Goal: Book appointment/travel/reservation

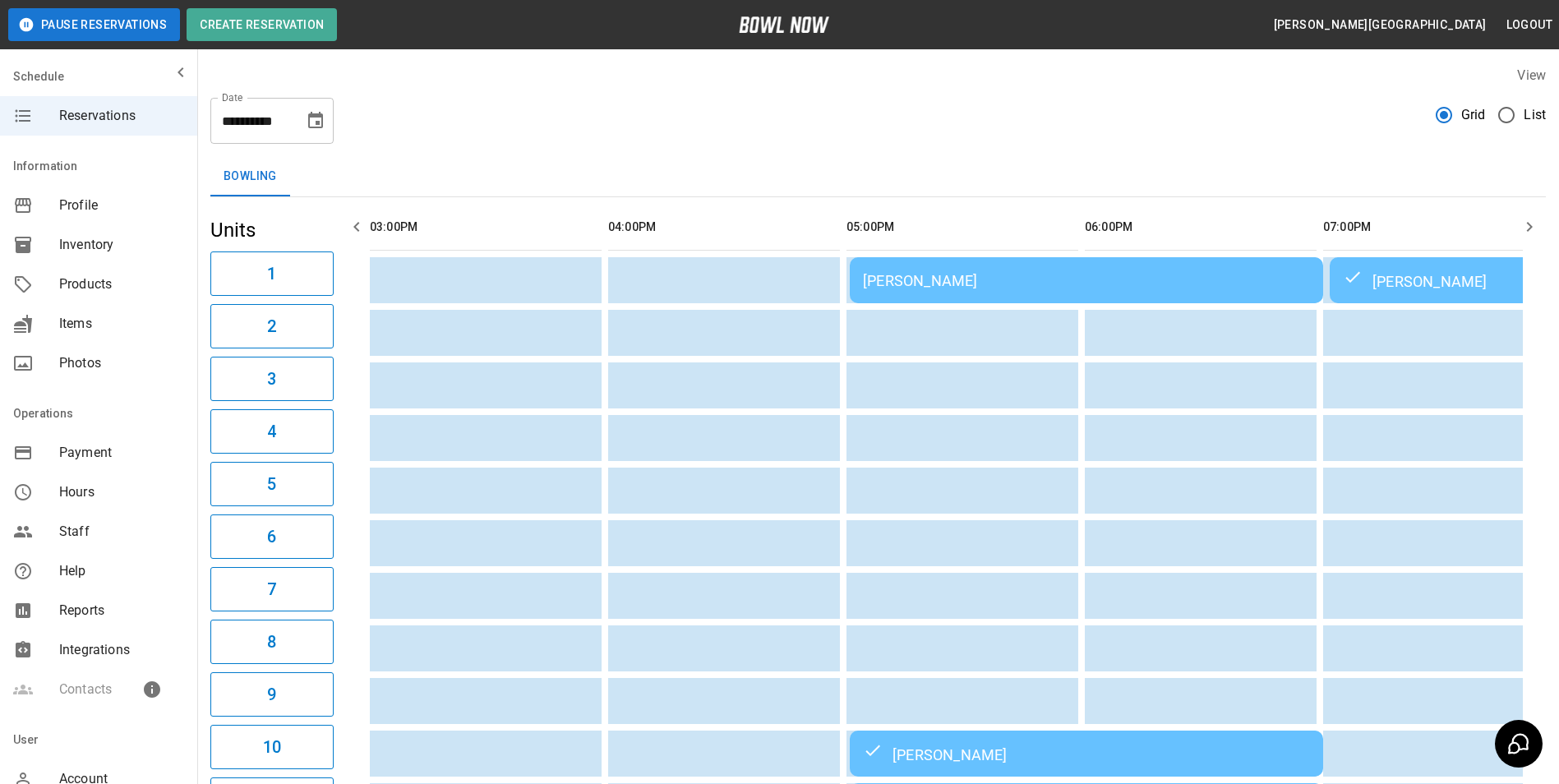
scroll to position [0, 767]
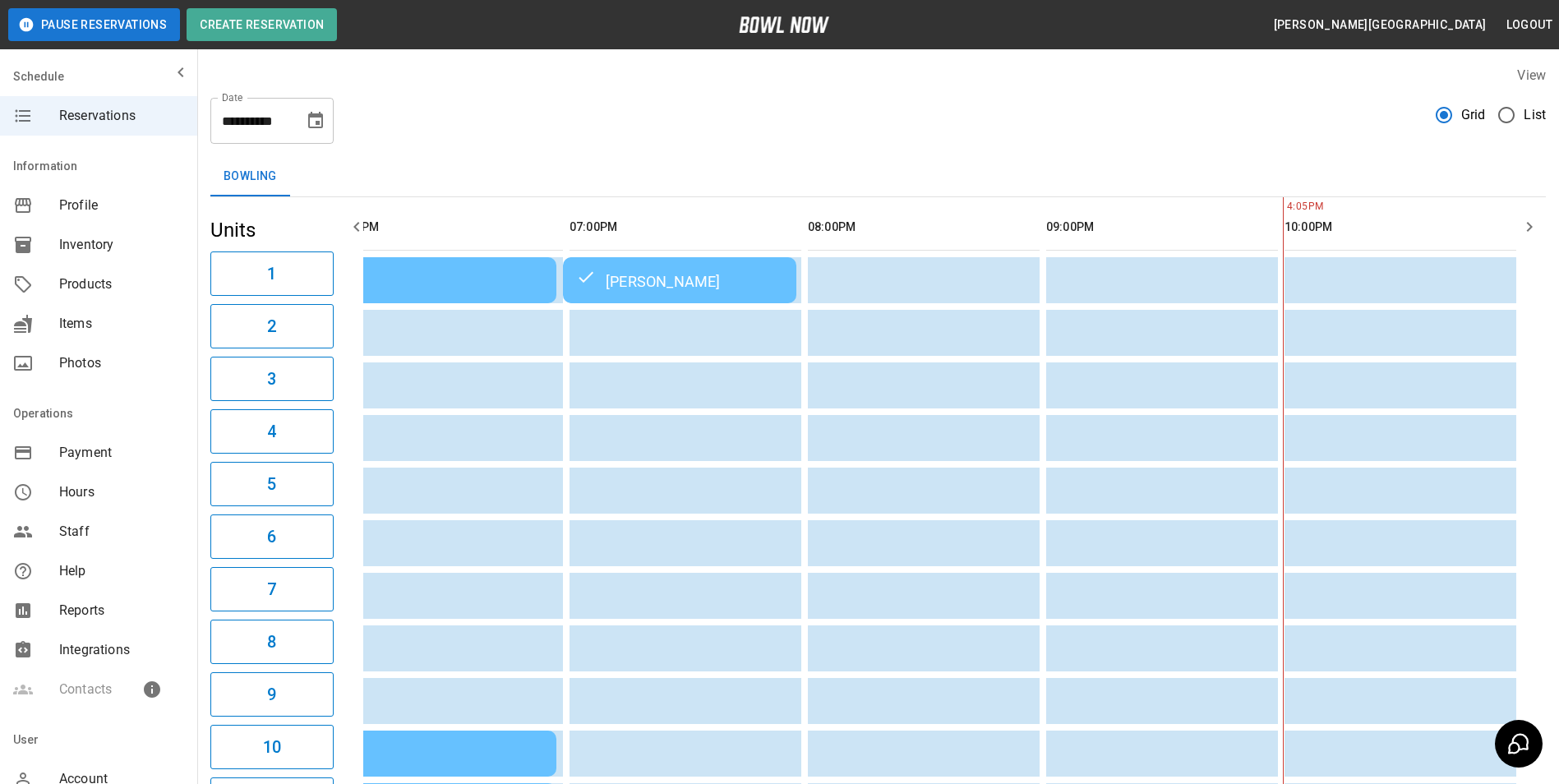
click at [315, 119] on icon "Choose date, selected date is Oct 3, 2025" at bounding box center [315, 120] width 20 height 20
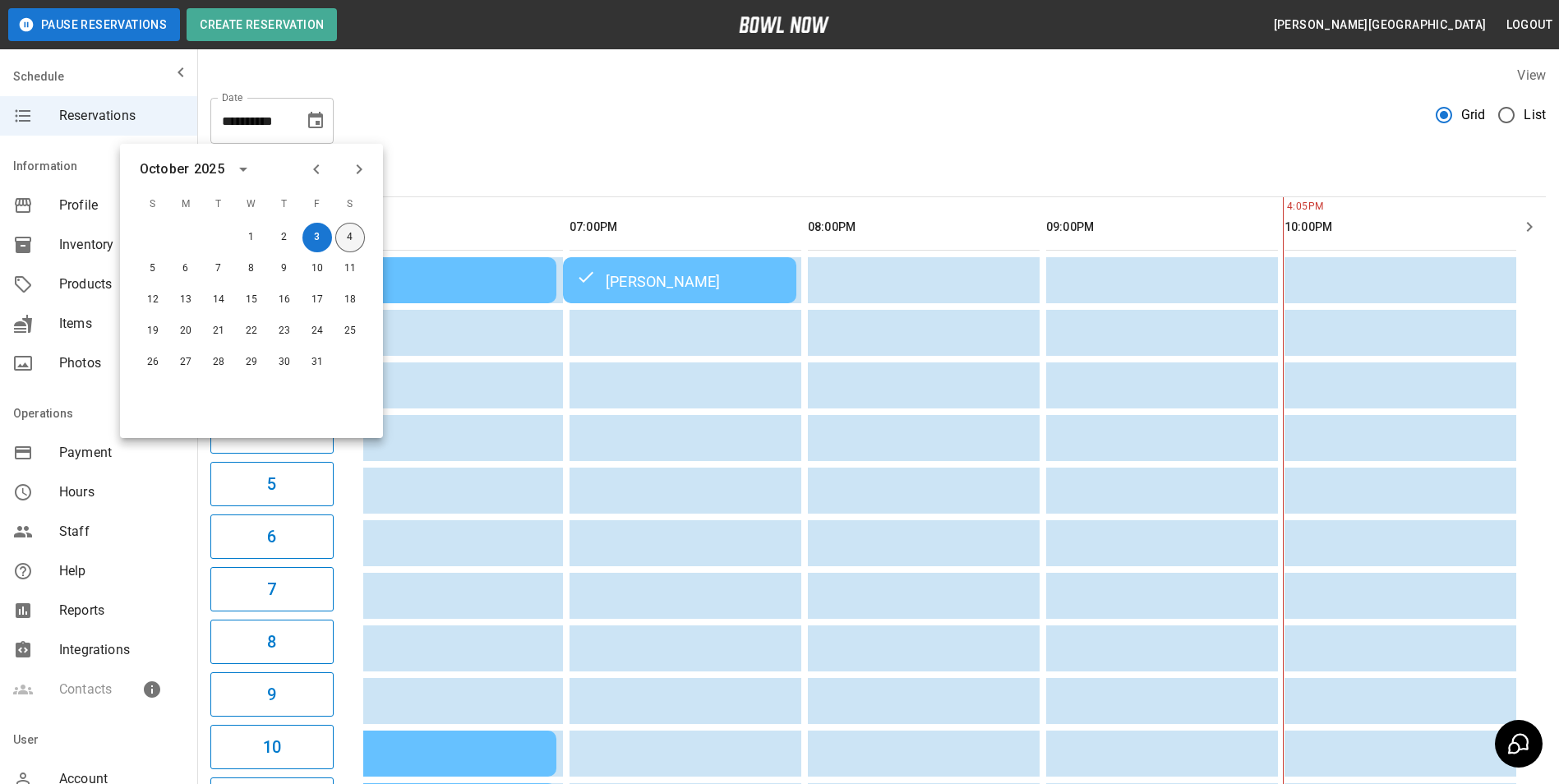
click at [352, 243] on button "4" at bounding box center [350, 237] width 29 height 29
type input "**********"
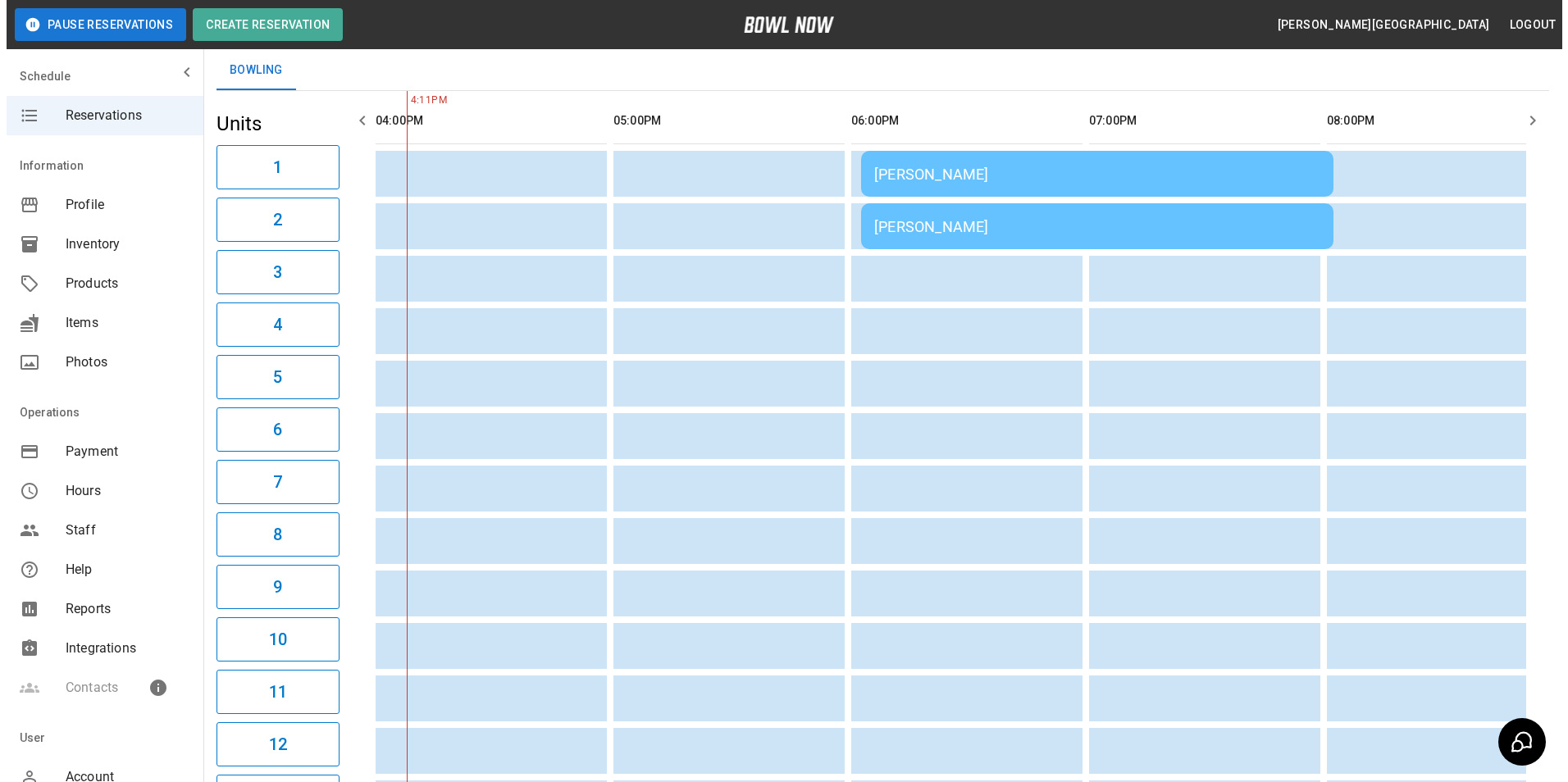
scroll to position [0, 0]
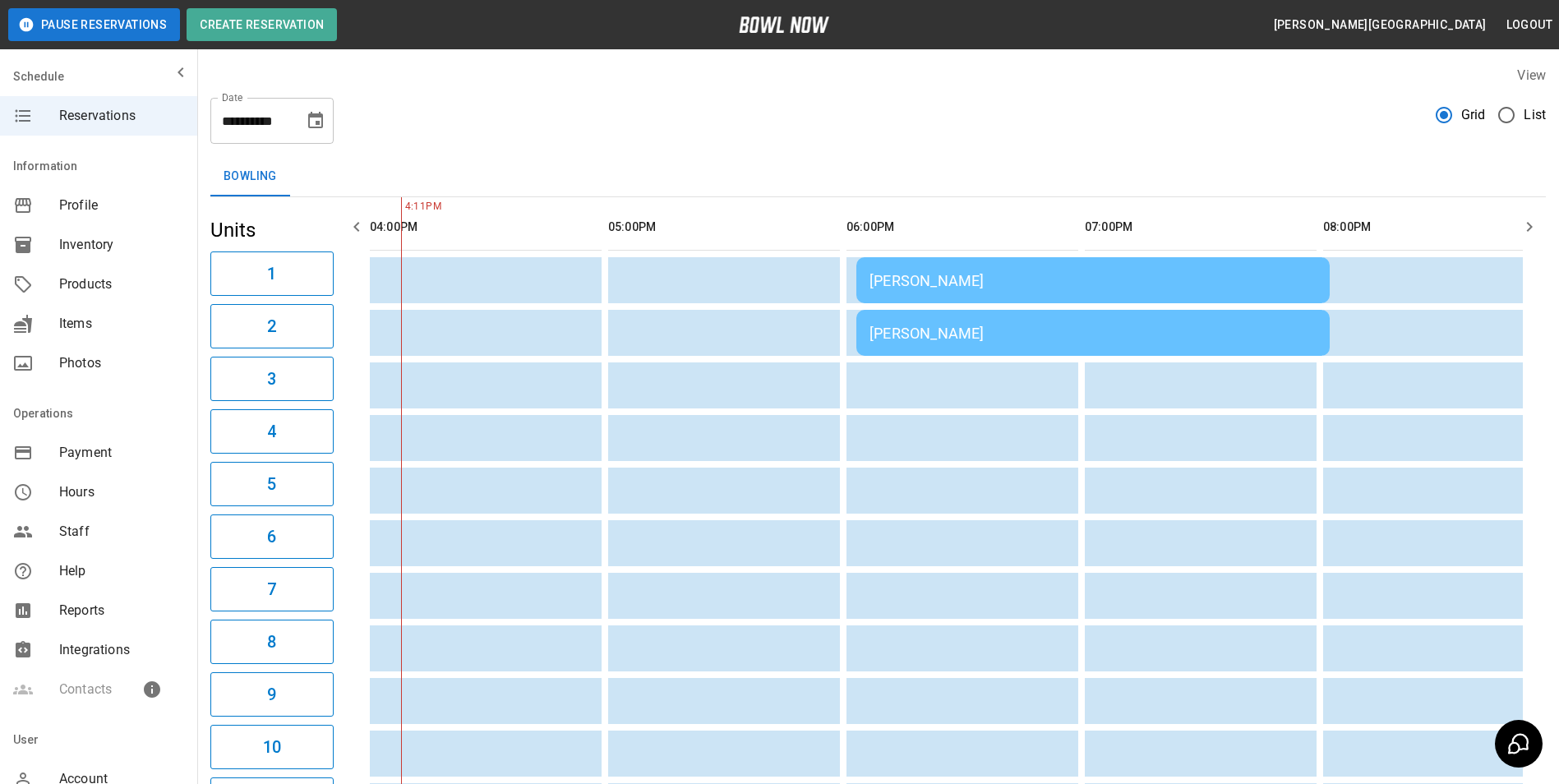
click at [927, 277] on div "Erika Pipitone" at bounding box center [1094, 281] width 447 height 17
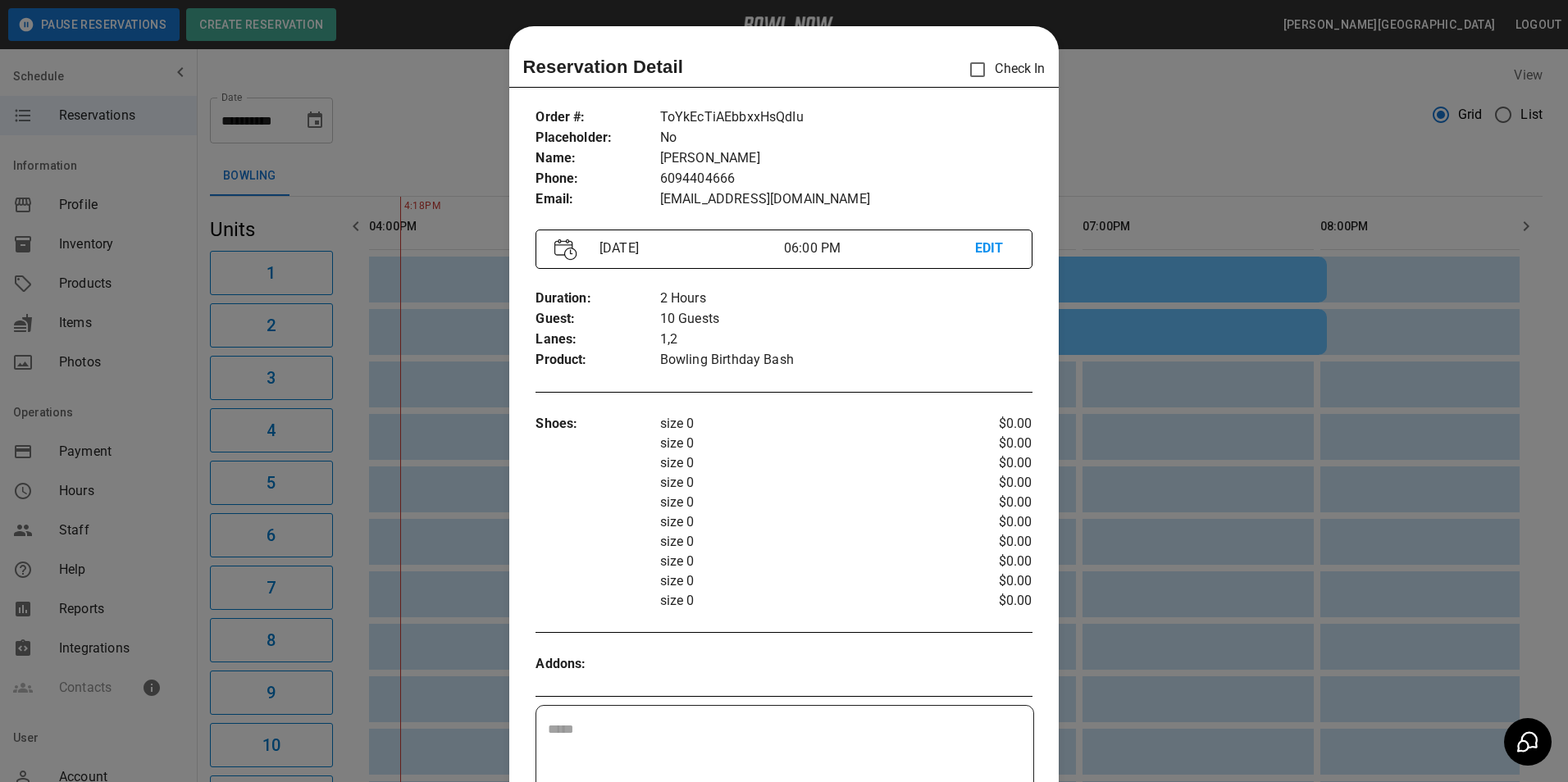
scroll to position [26, 0]
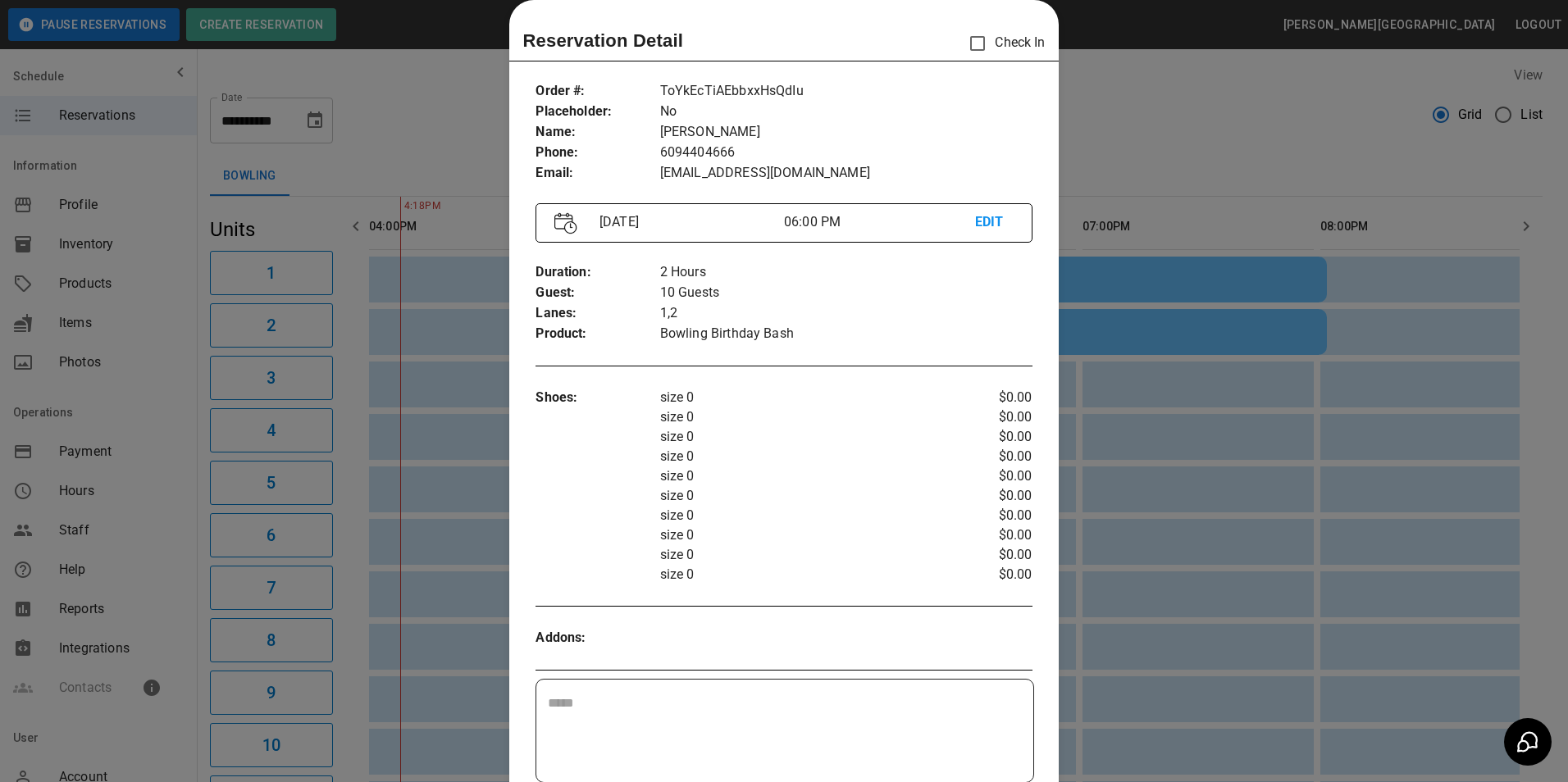
click at [1201, 160] on div at bounding box center [784, 391] width 1568 height 782
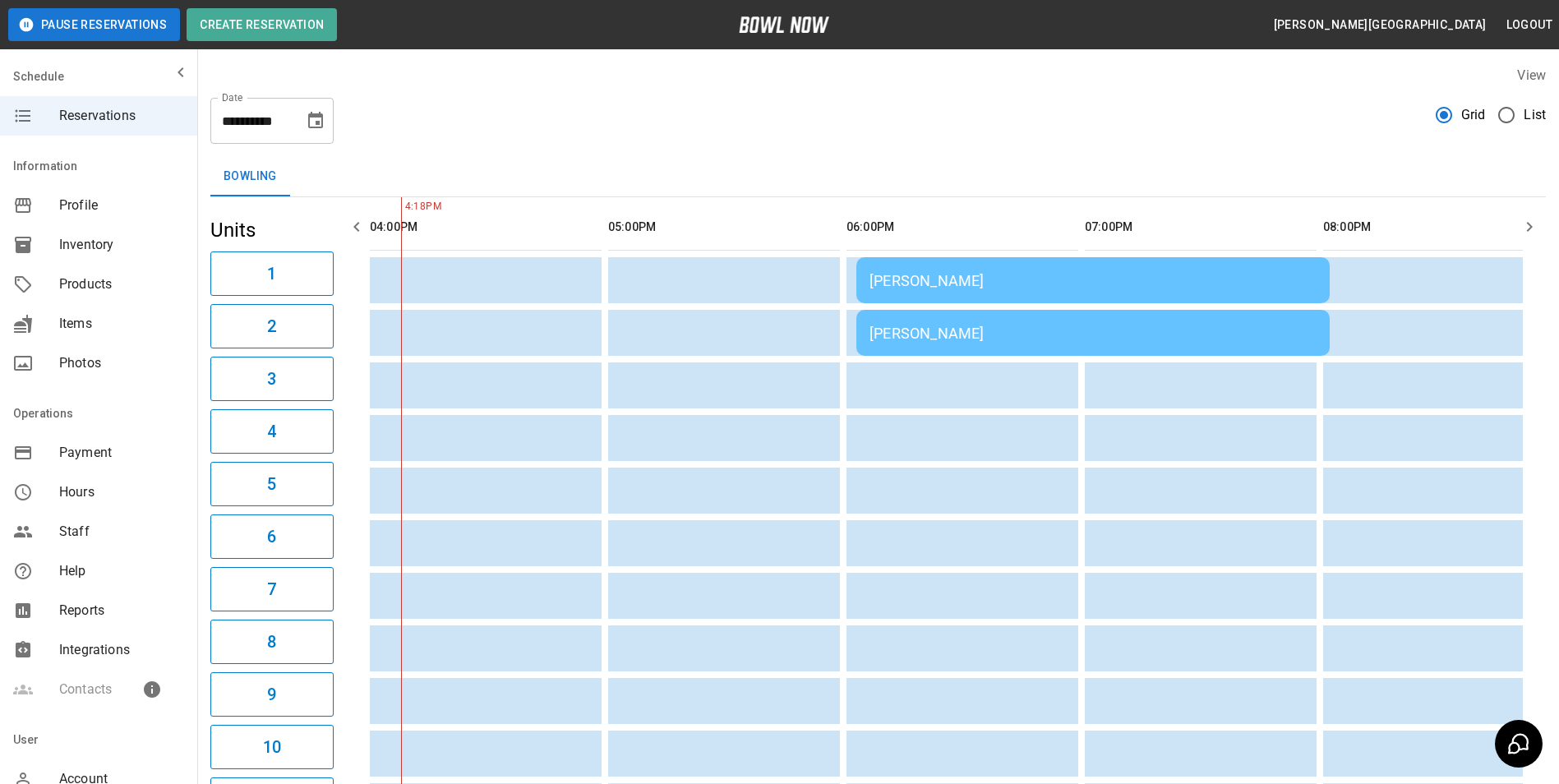
click at [1097, 327] on div "Erika Pipitone" at bounding box center [1094, 334] width 447 height 17
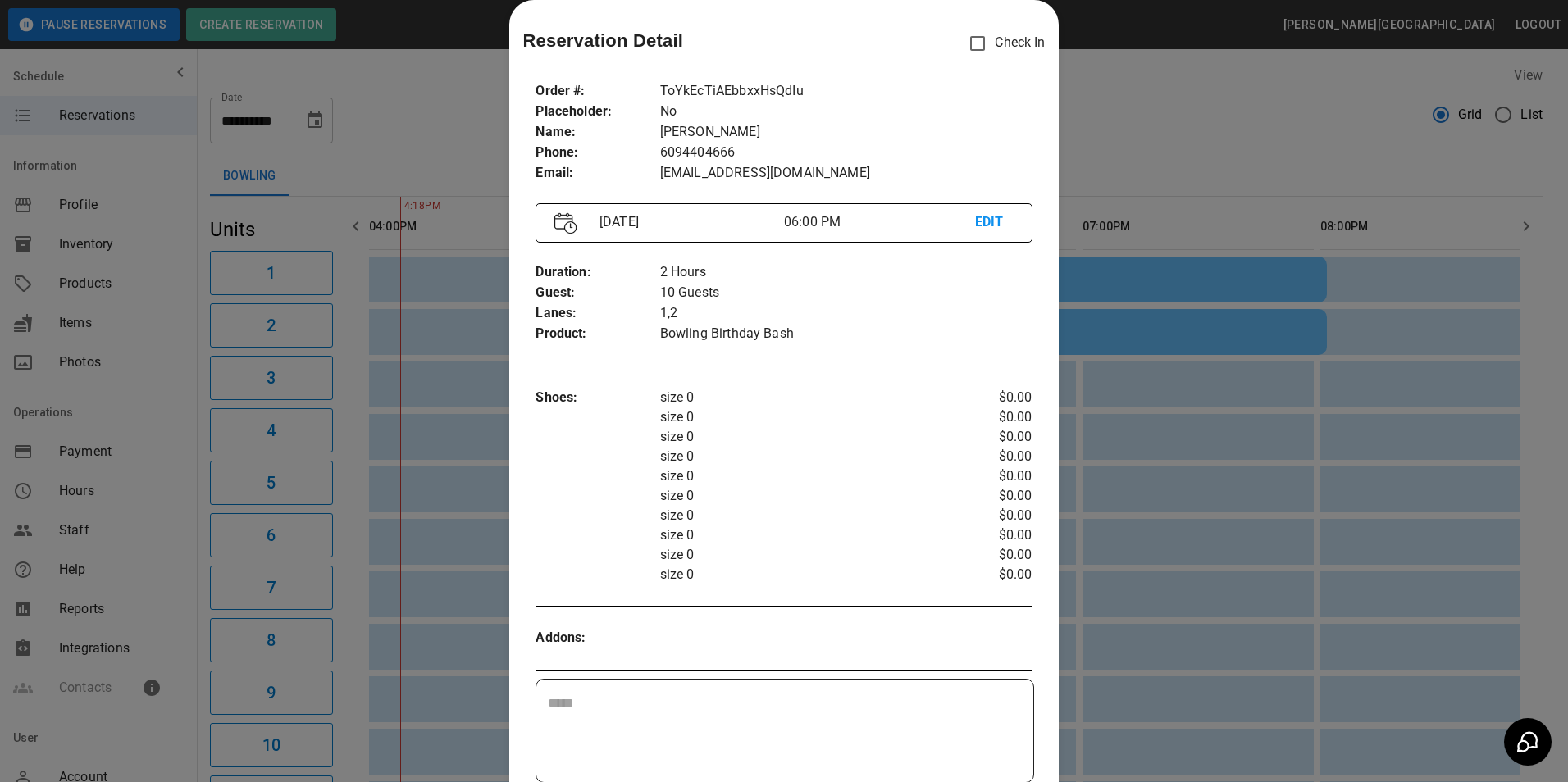
click at [1180, 79] on div at bounding box center [784, 391] width 1568 height 782
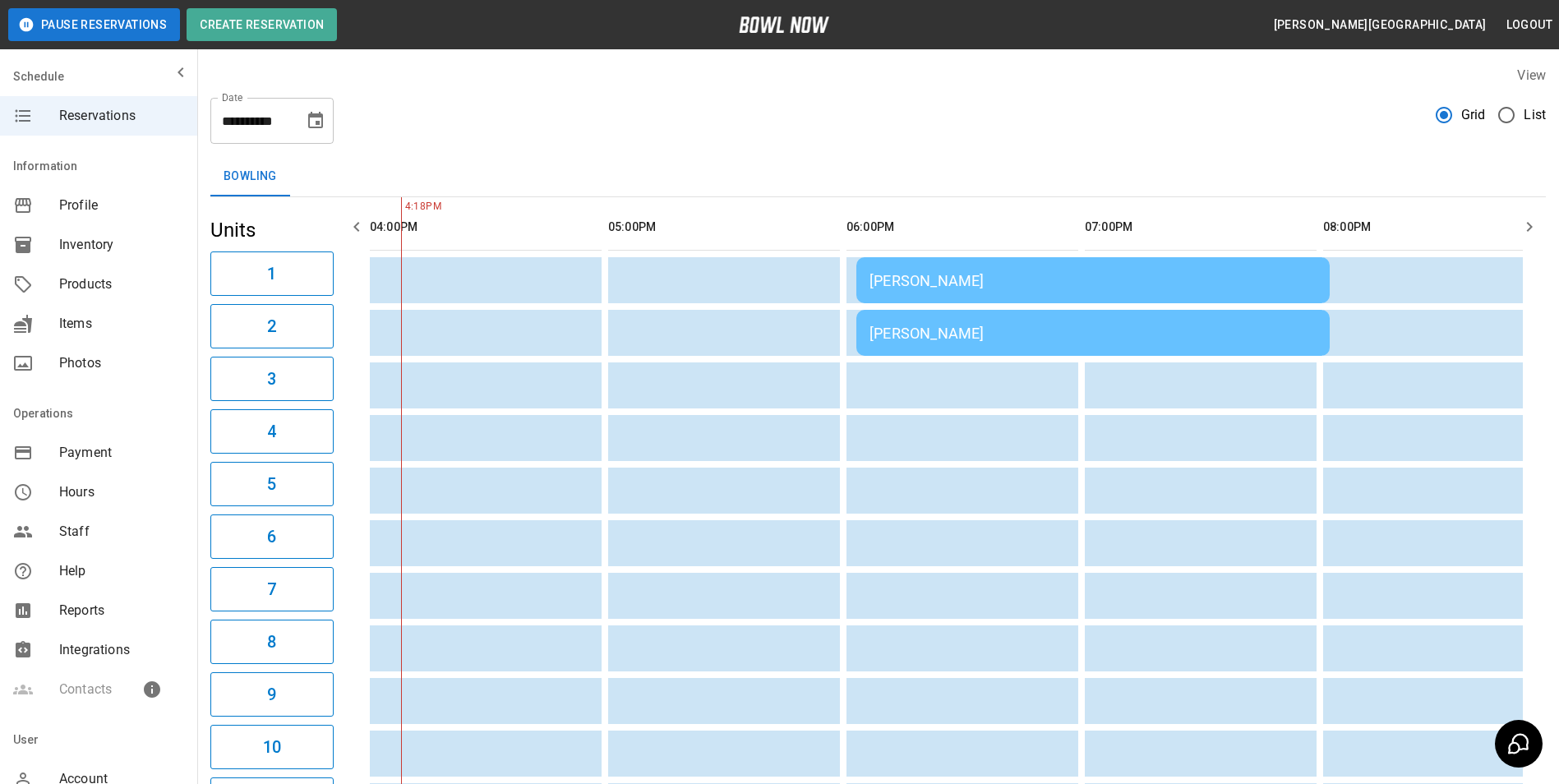
click at [1079, 277] on div "Erika Pipitone" at bounding box center [1094, 281] width 447 height 17
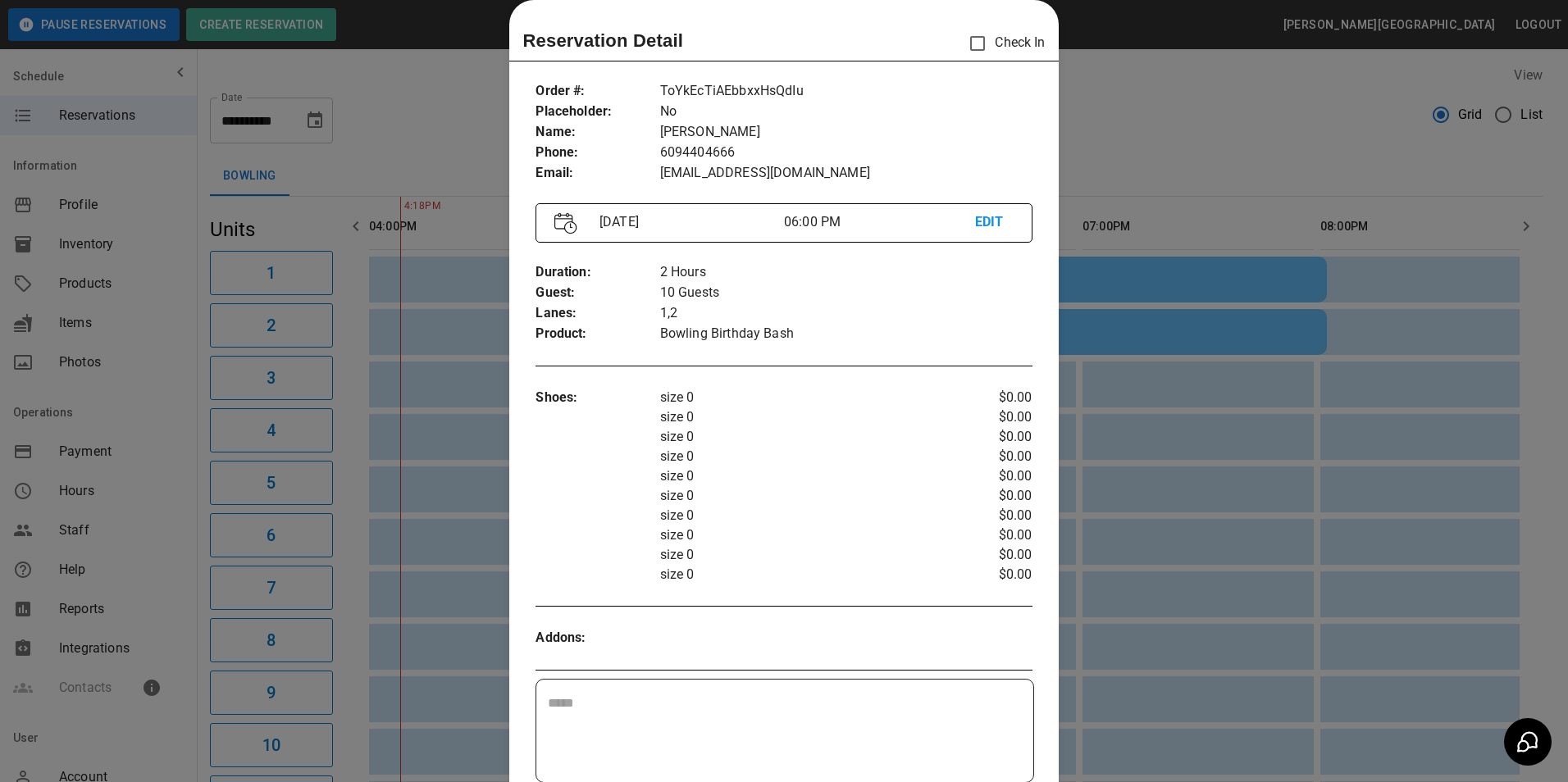
click at [1080, 144] on div at bounding box center [784, 391] width 1568 height 782
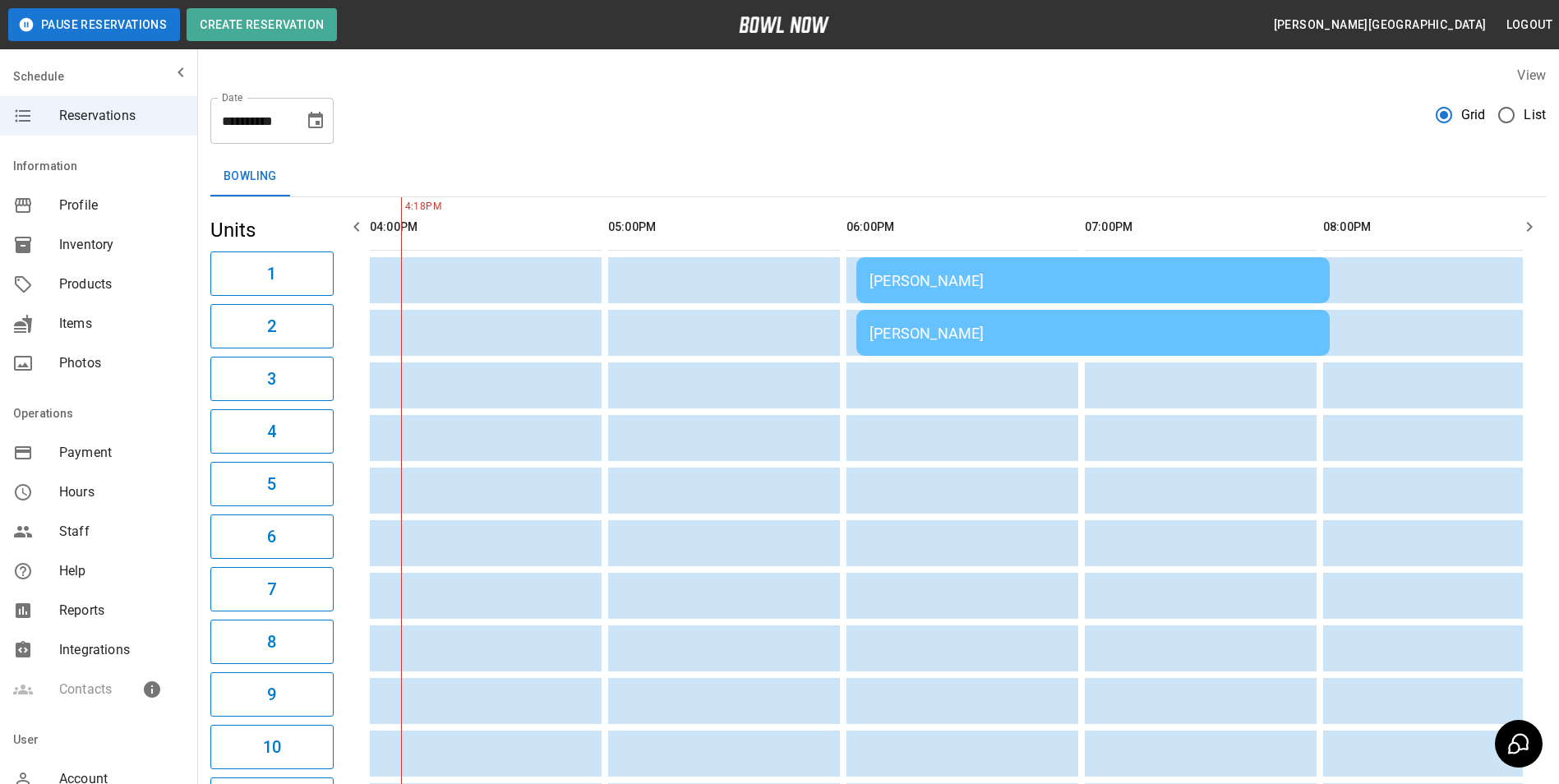
click at [982, 285] on div "Erika Pipitone" at bounding box center [1094, 281] width 447 height 17
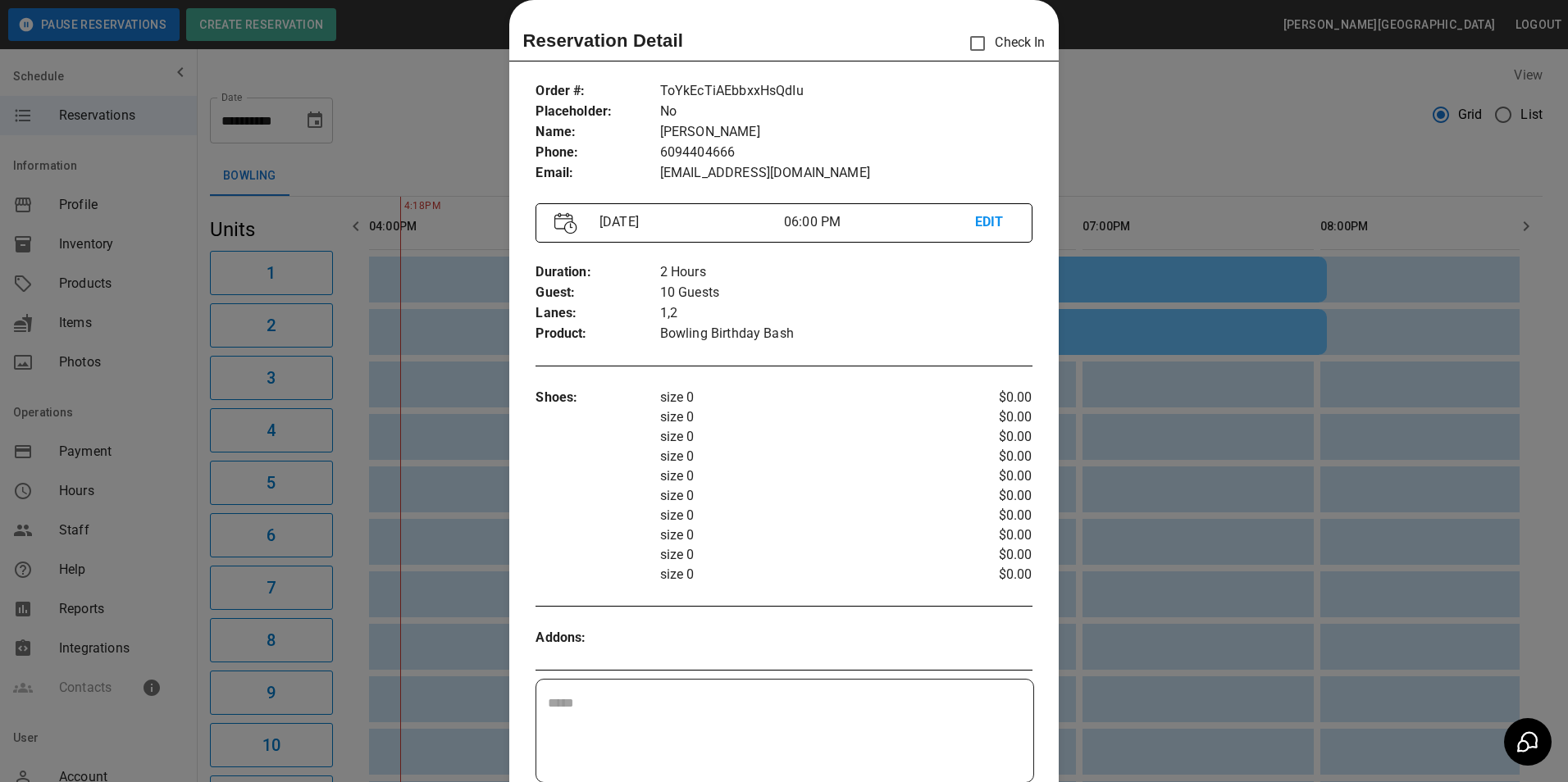
click at [1121, 137] on div at bounding box center [784, 391] width 1568 height 782
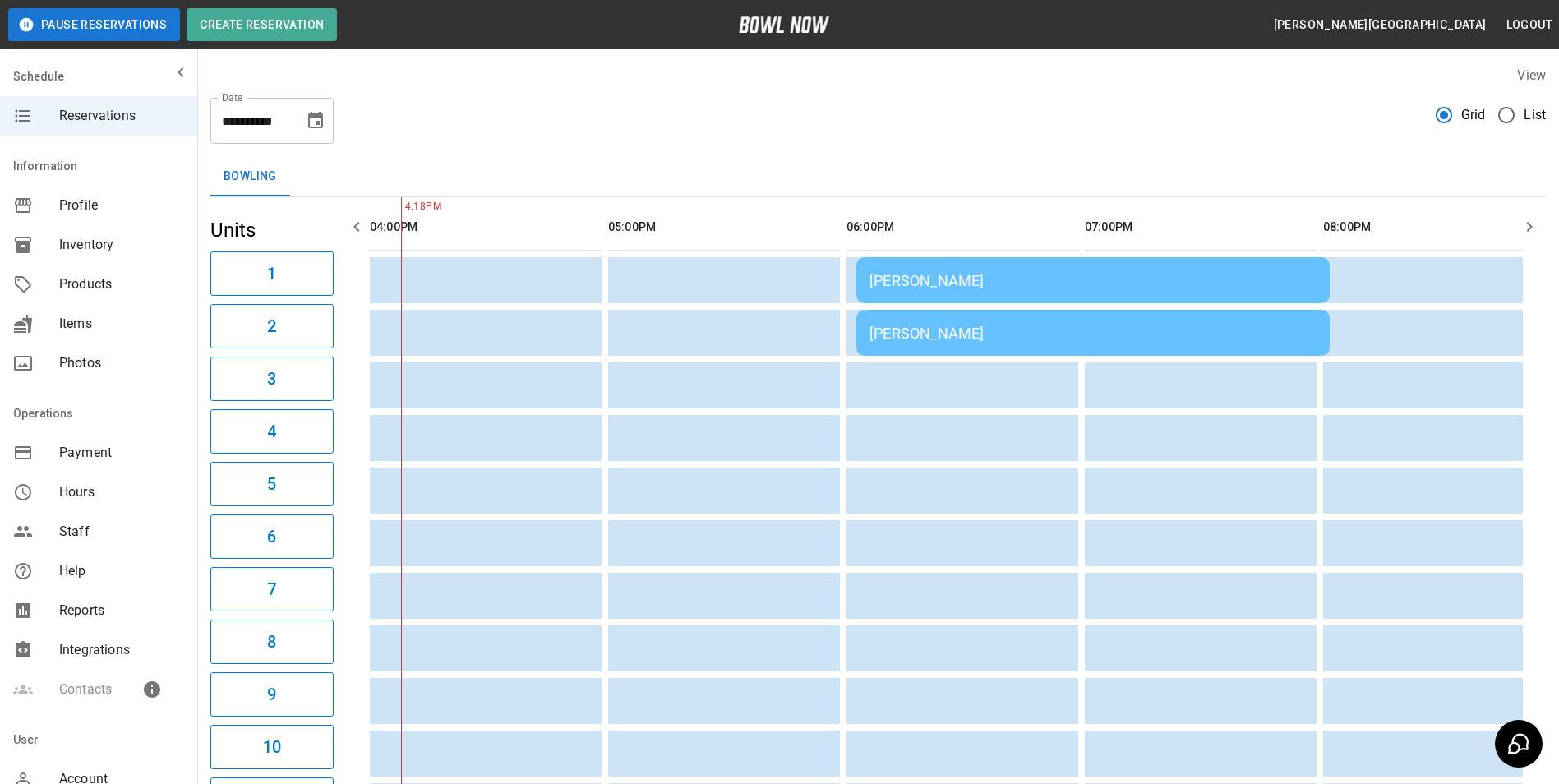
click at [1123, 311] on td "Erika Pipitone" at bounding box center [1093, 333] width 473 height 46
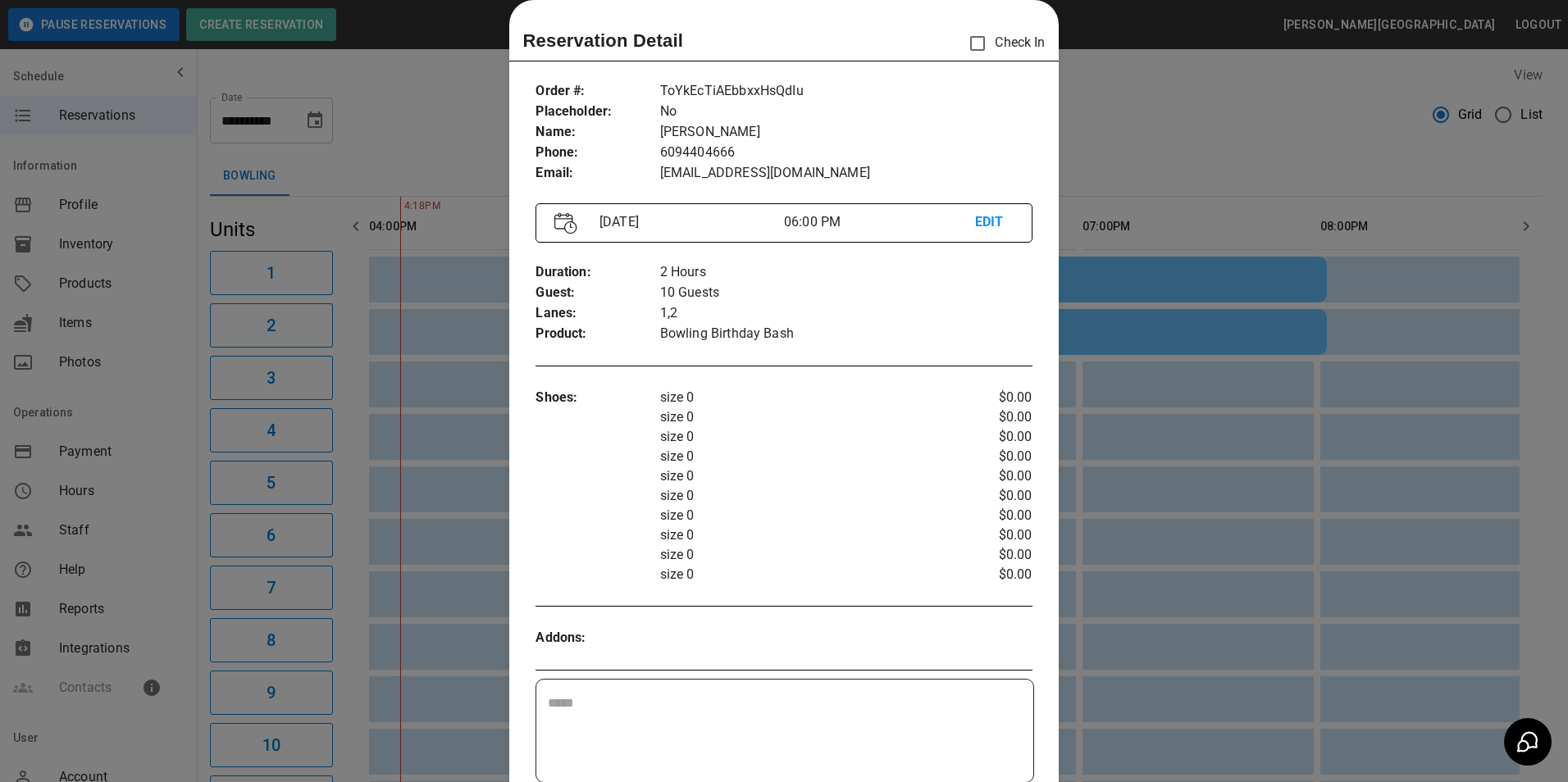
click at [1123, 172] on div at bounding box center [784, 391] width 1568 height 782
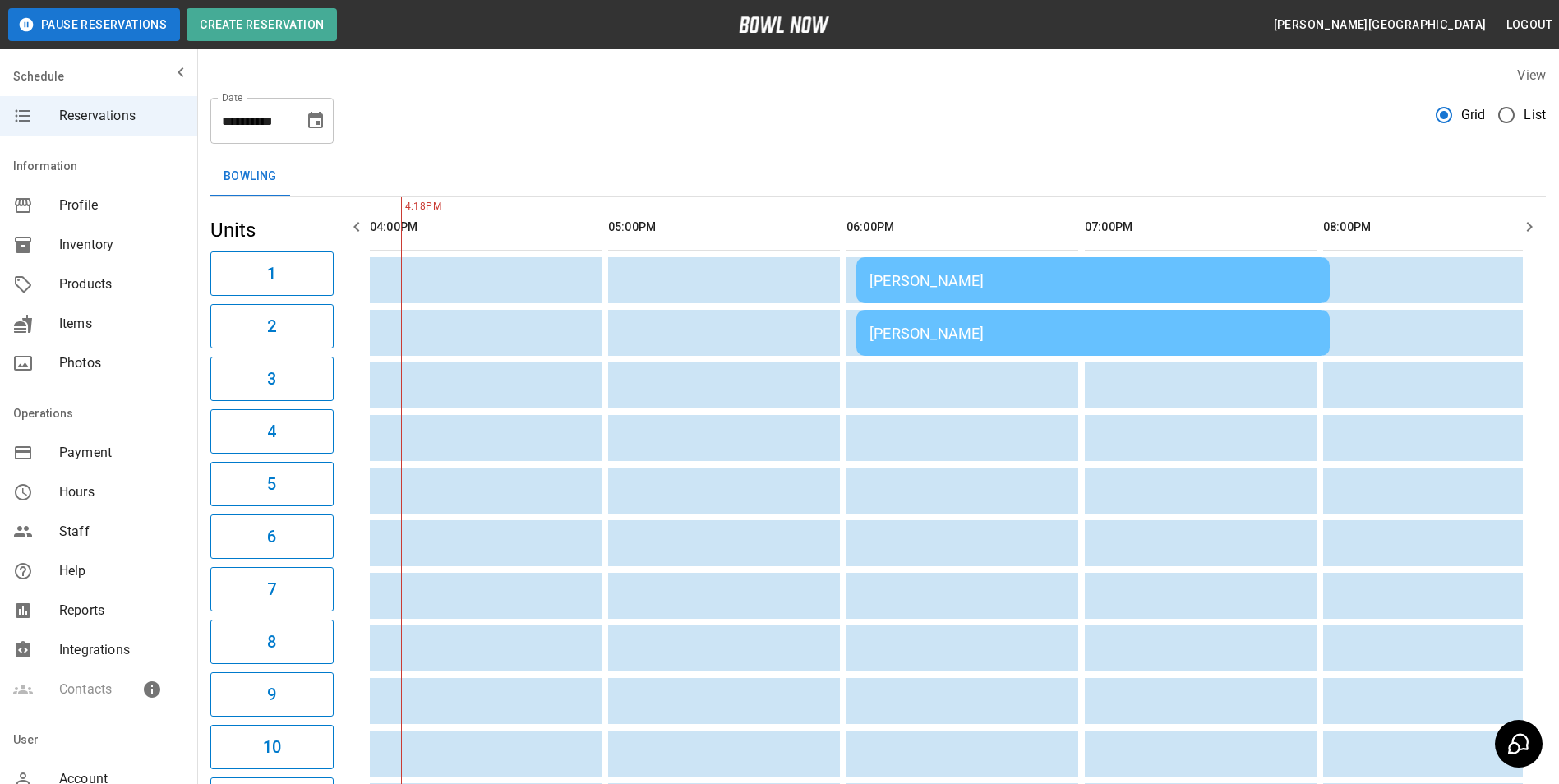
click at [1178, 298] on td "Erika Pipitone" at bounding box center [1093, 280] width 473 height 46
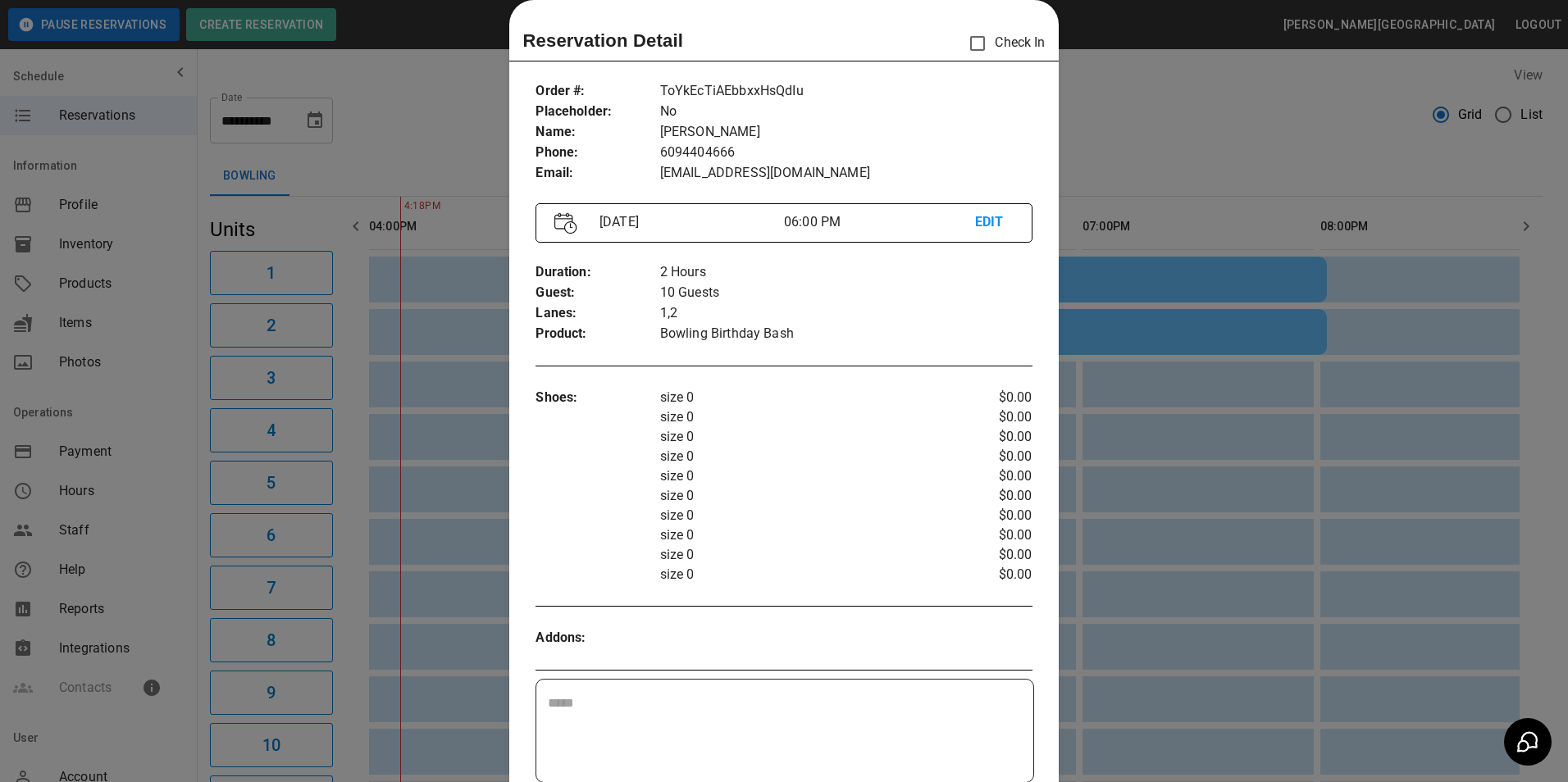
click at [1150, 194] on div at bounding box center [784, 391] width 1568 height 782
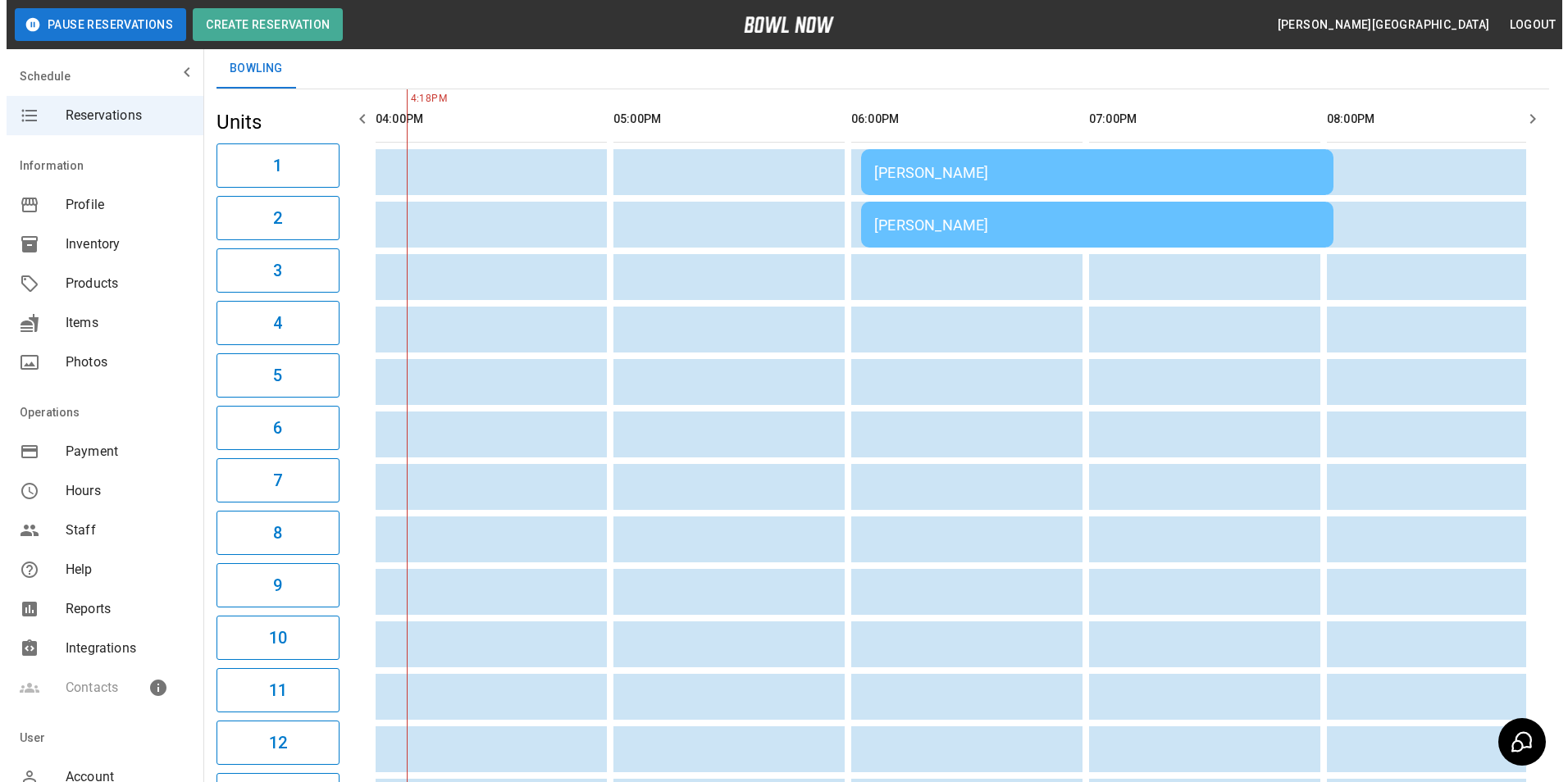
scroll to position [105, 0]
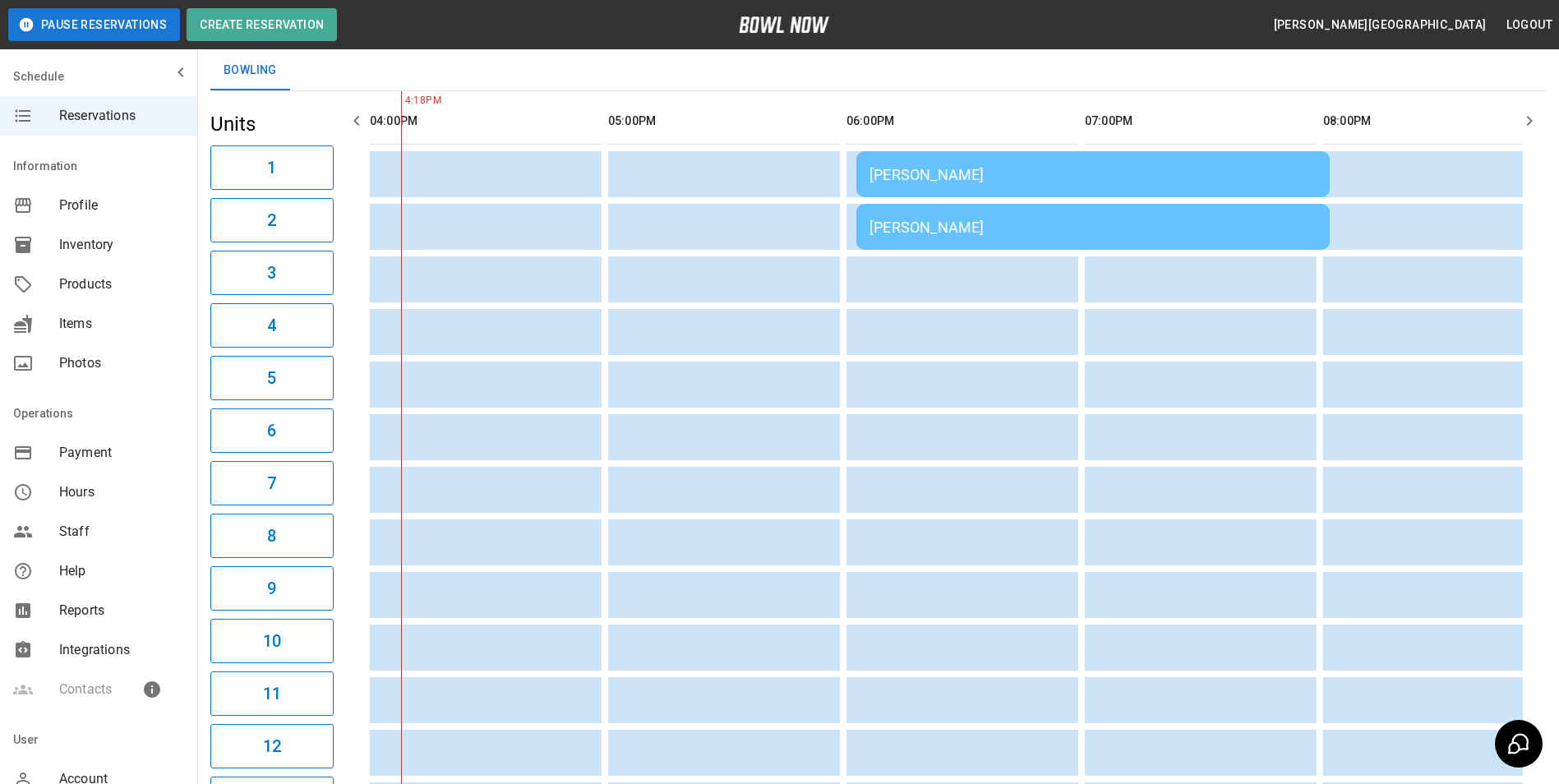
click at [1144, 183] on div "Erika Pipitone" at bounding box center [1094, 175] width 447 height 17
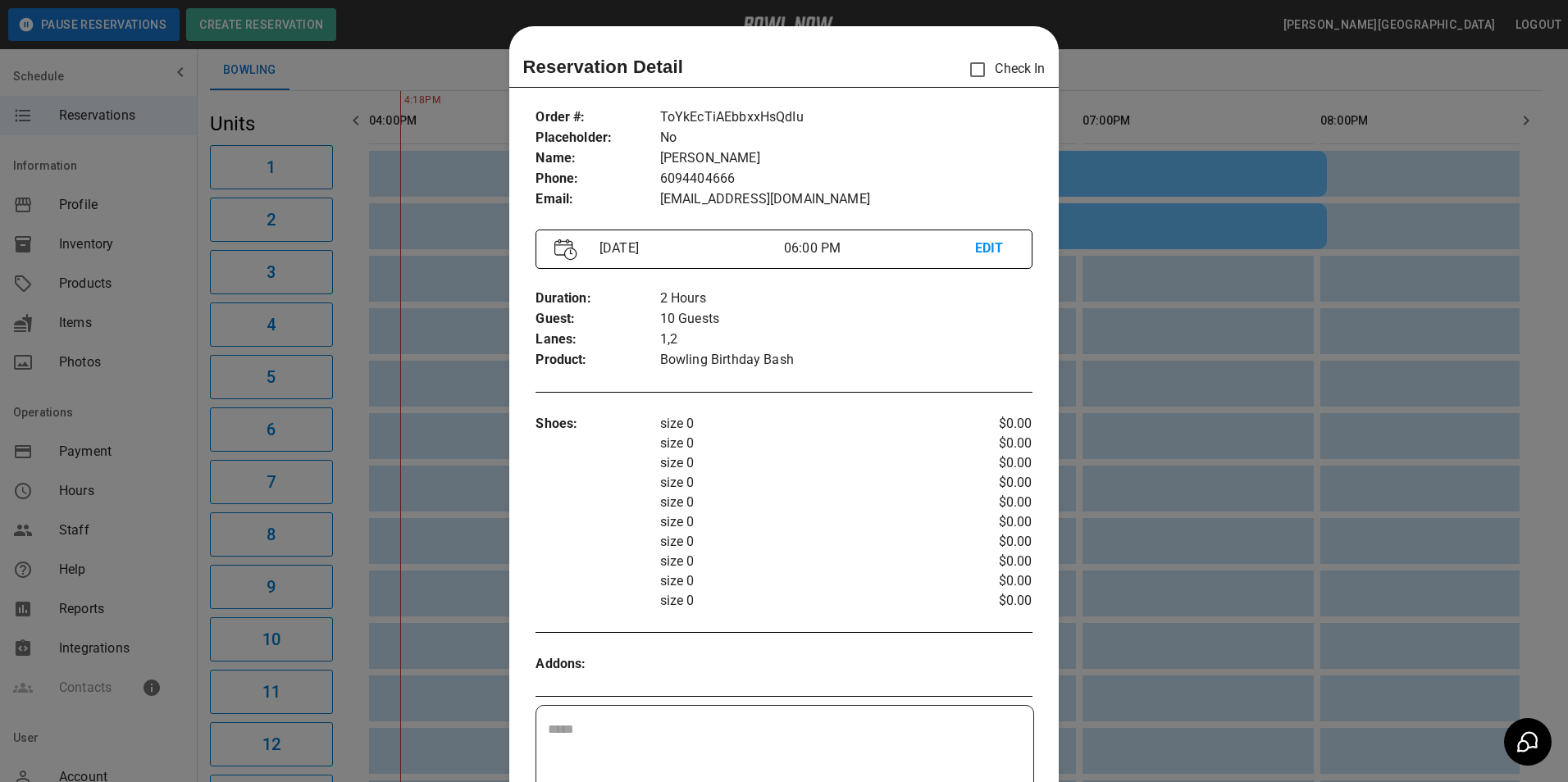
scroll to position [26, 0]
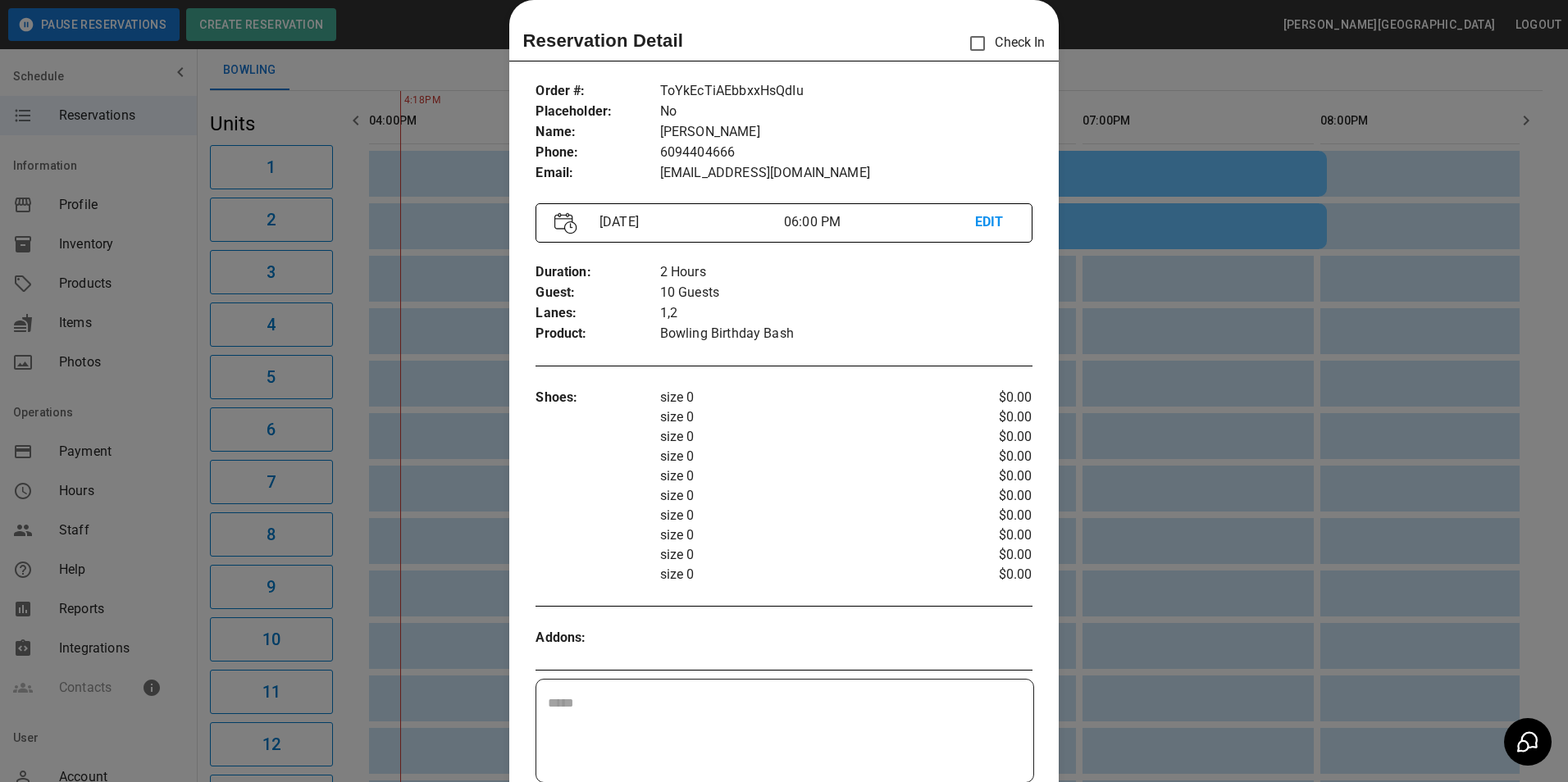
click at [1115, 92] on div at bounding box center [784, 391] width 1568 height 782
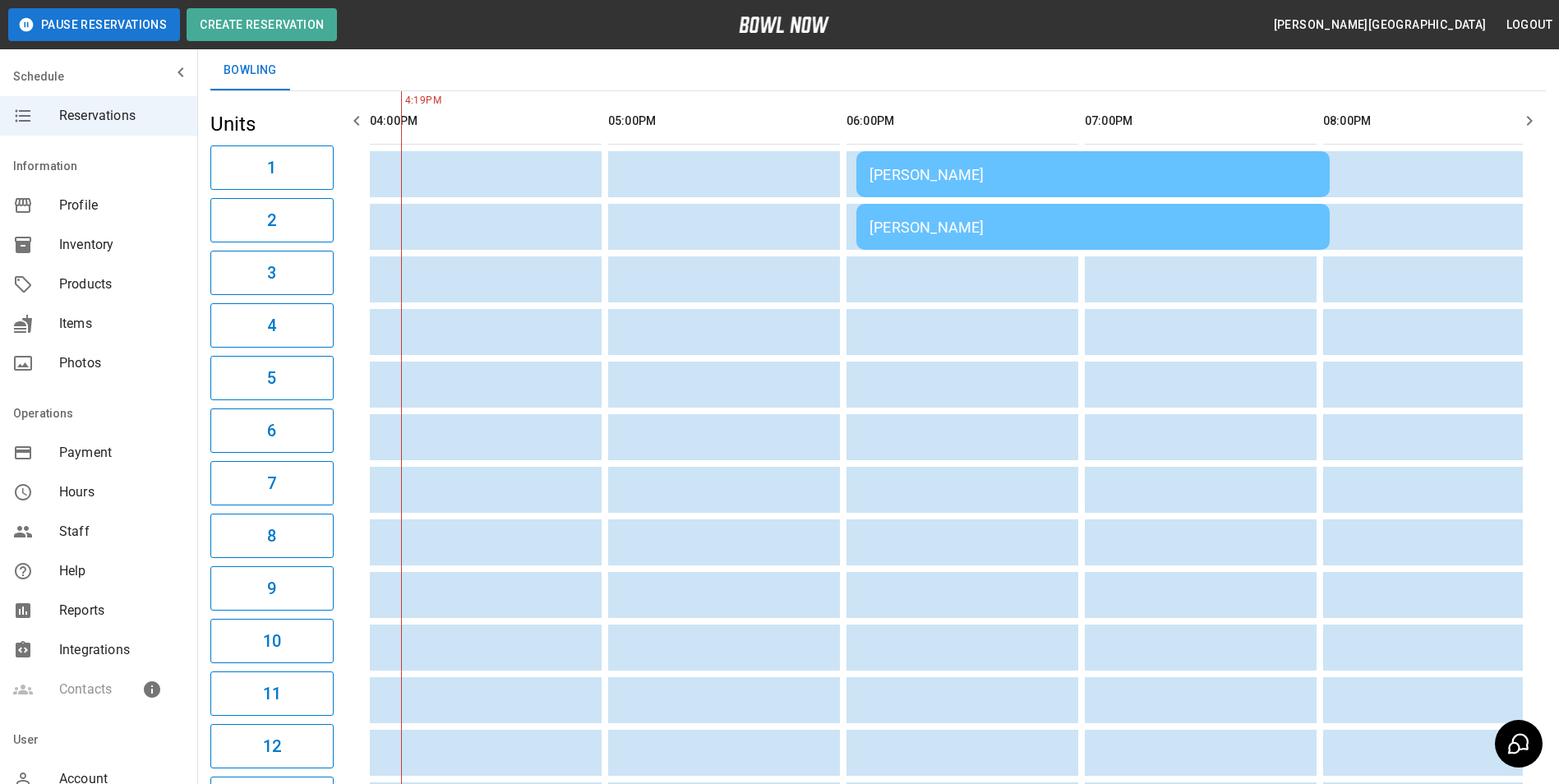
click at [1102, 206] on td "Erika Pipitone" at bounding box center [1093, 226] width 473 height 46
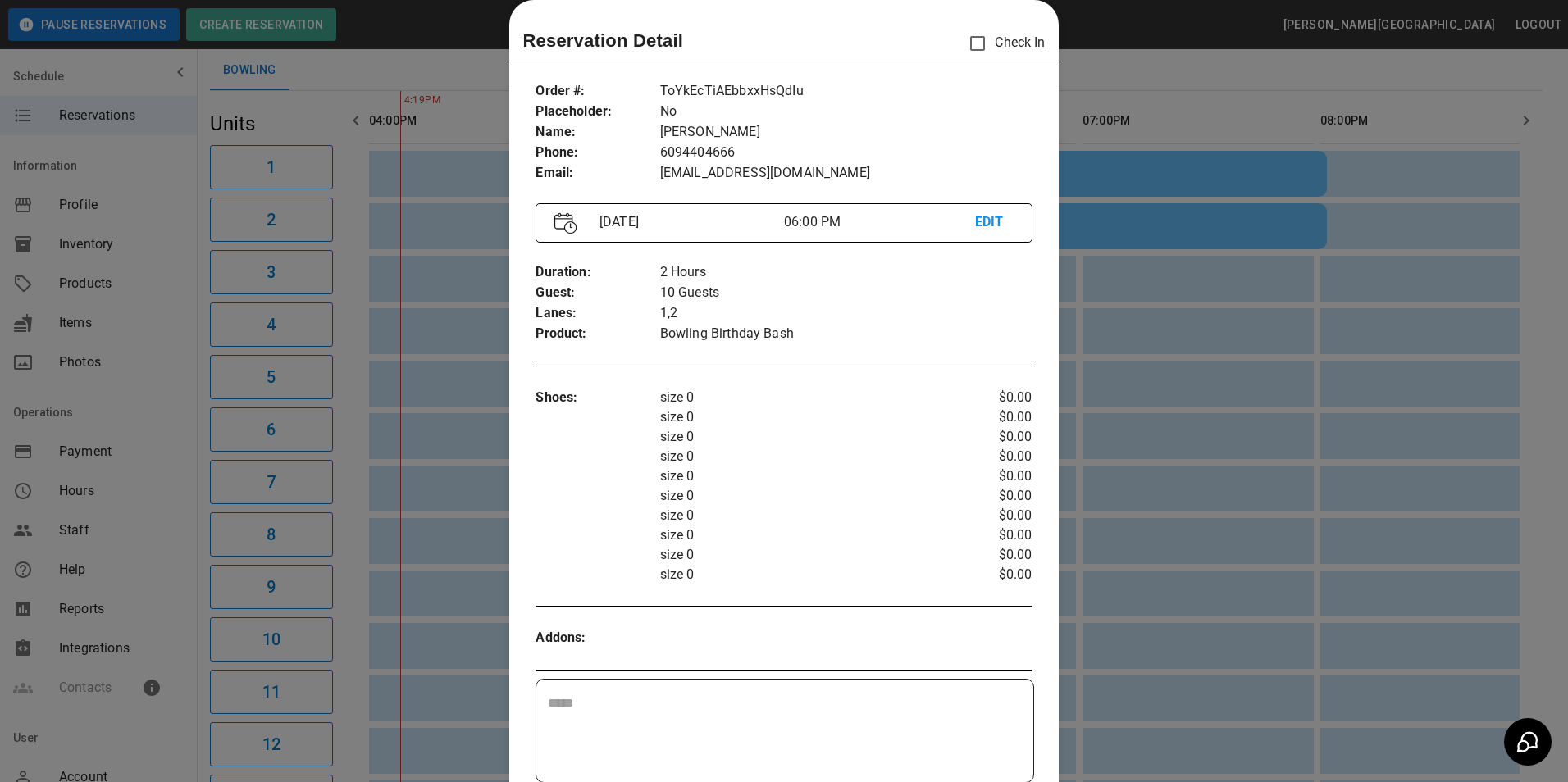
click at [1057, 73] on div at bounding box center [784, 391] width 1568 height 782
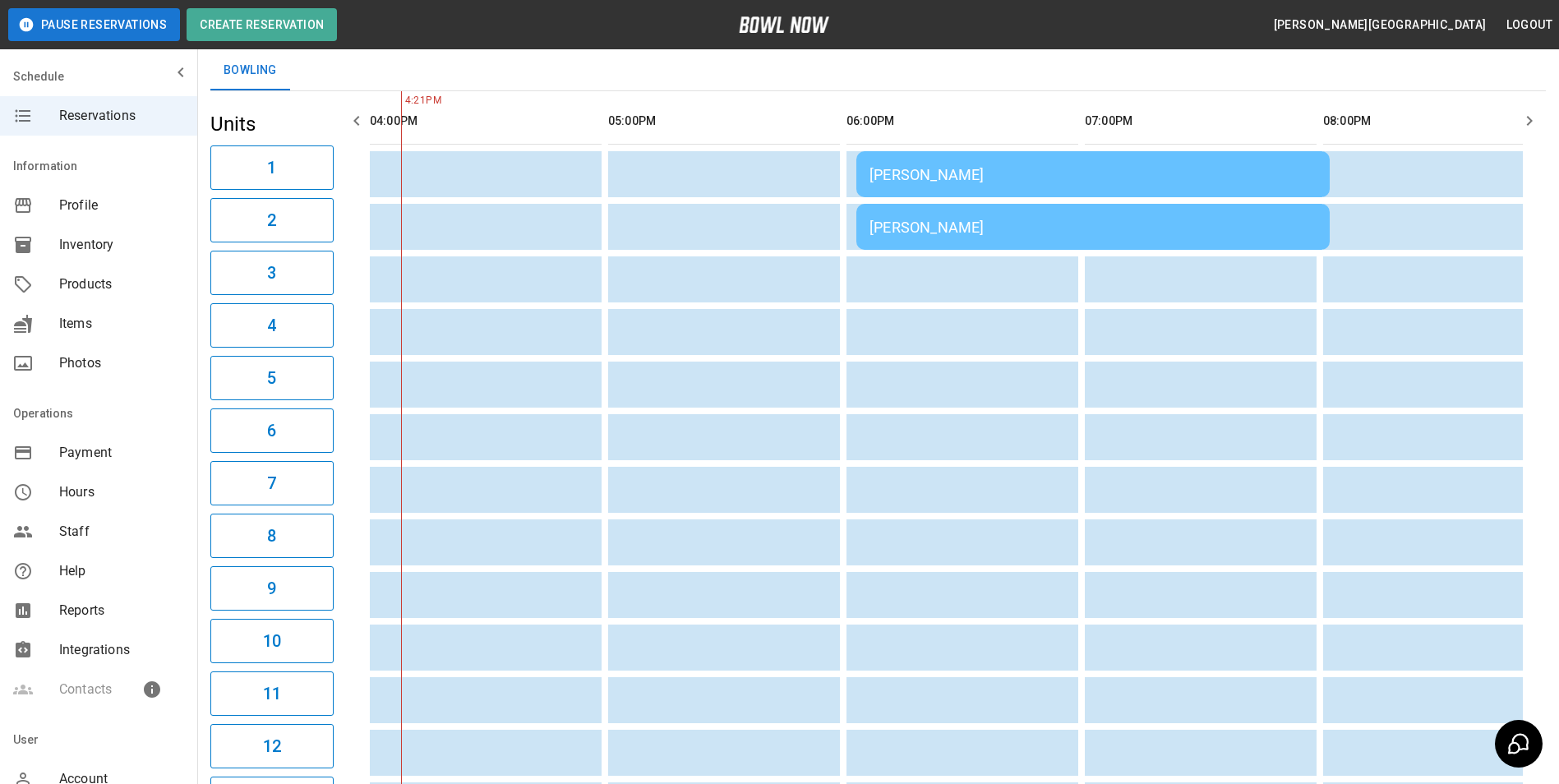
click at [975, 188] on td "Erika Pipitone" at bounding box center [1093, 174] width 473 height 46
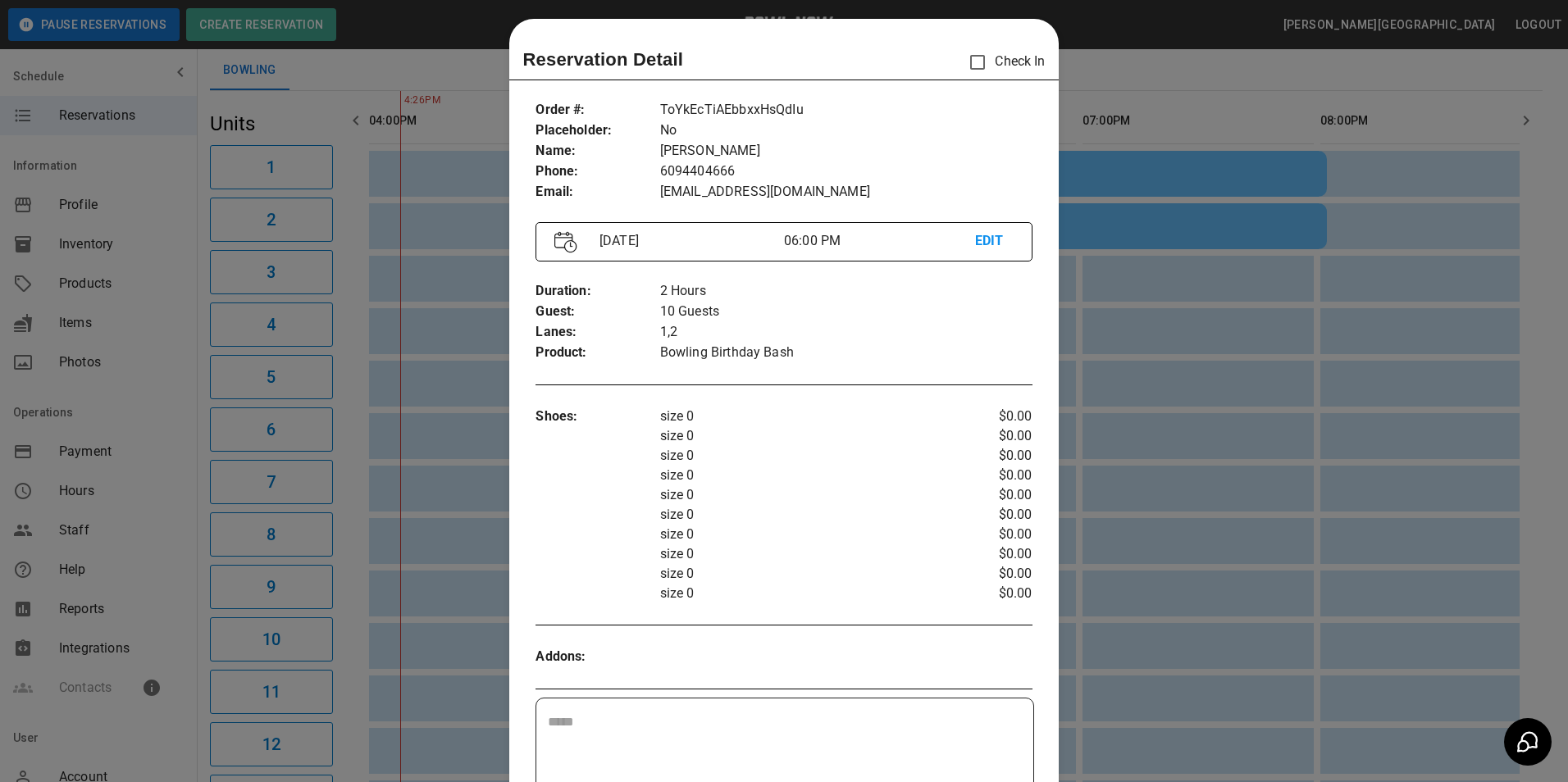
scroll to position [0, 0]
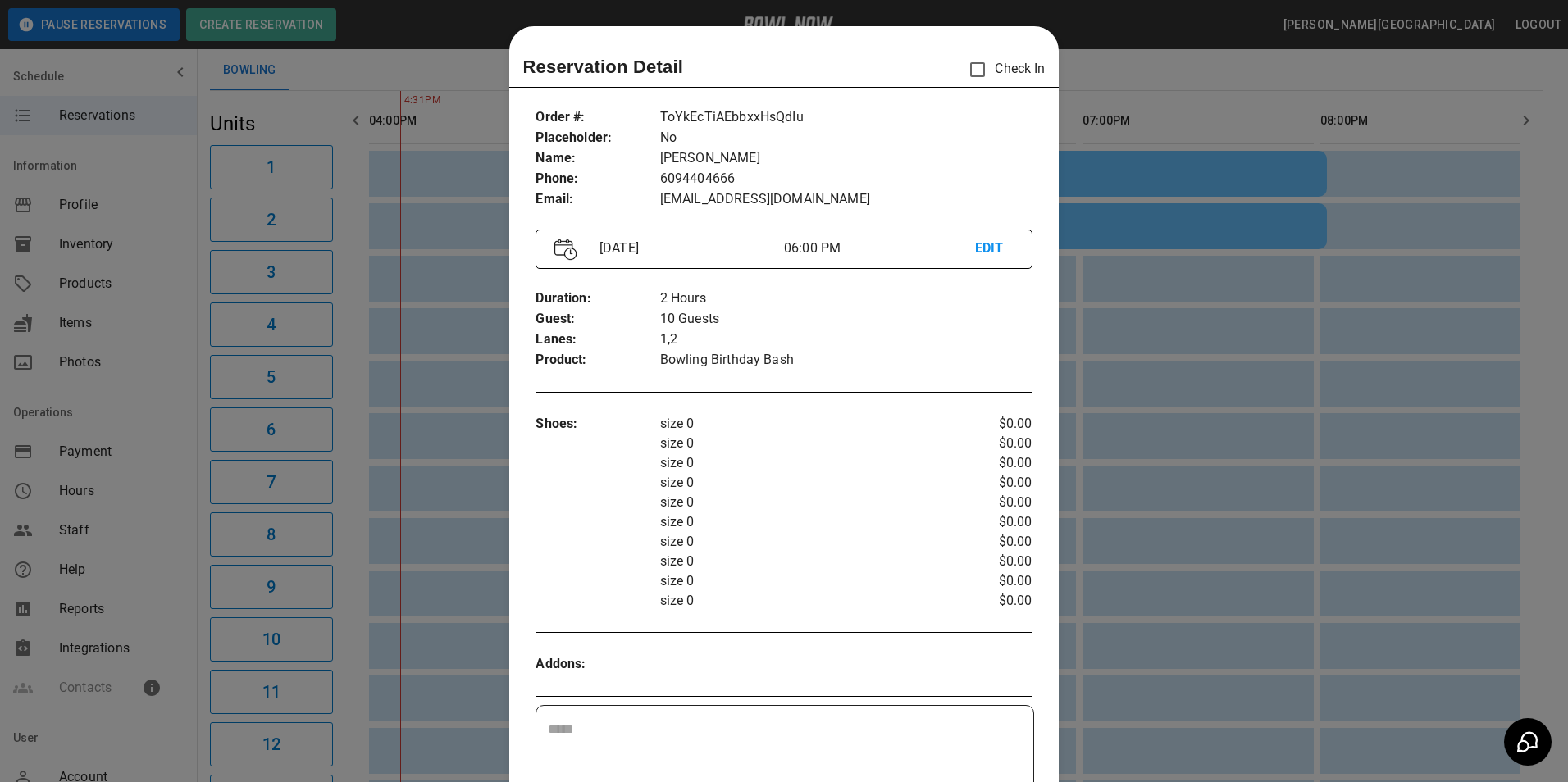
click at [1521, 319] on div at bounding box center [784, 391] width 1568 height 782
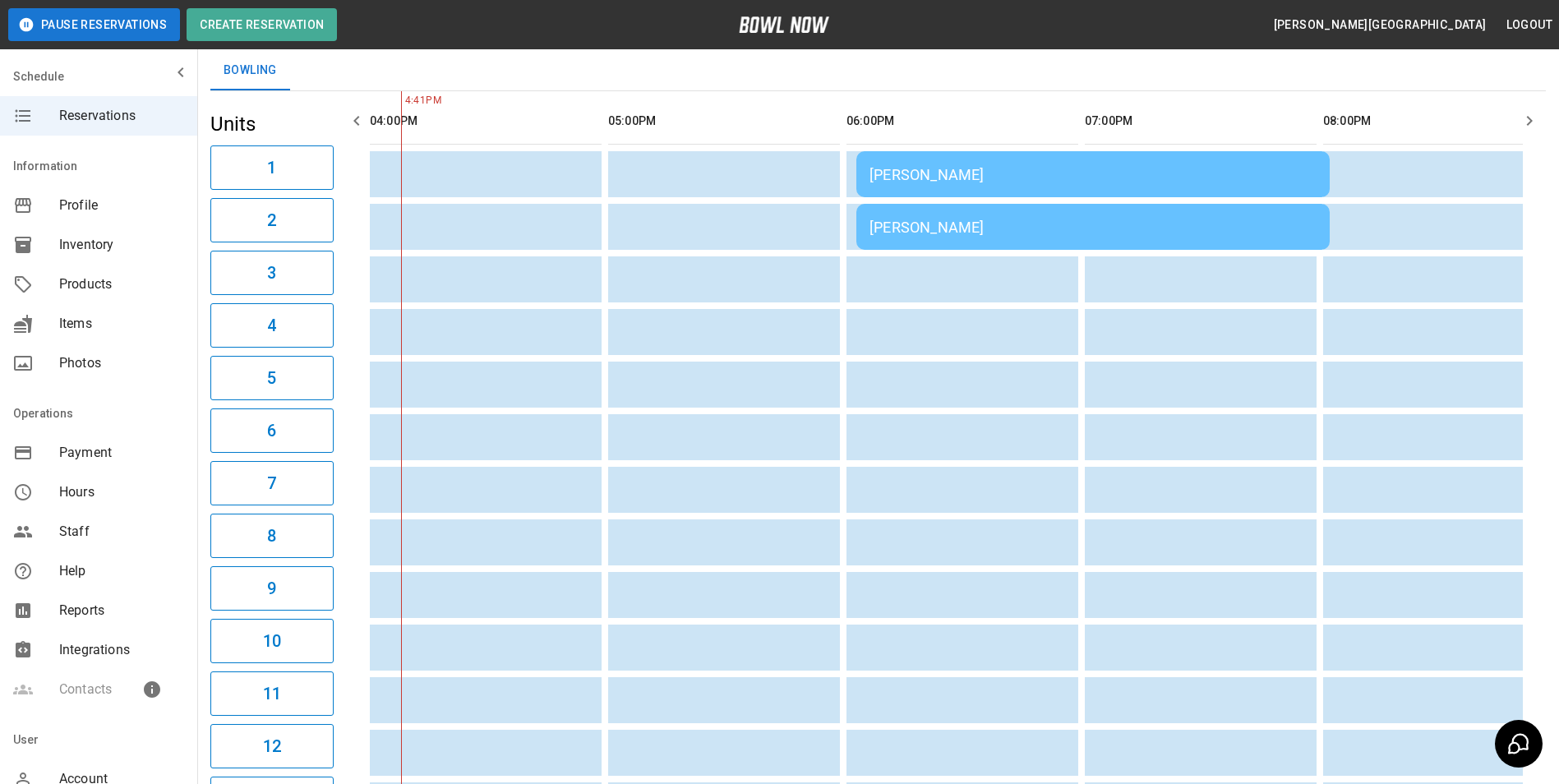
click at [1254, 197] on td "Erika Pipitone" at bounding box center [1093, 174] width 473 height 46
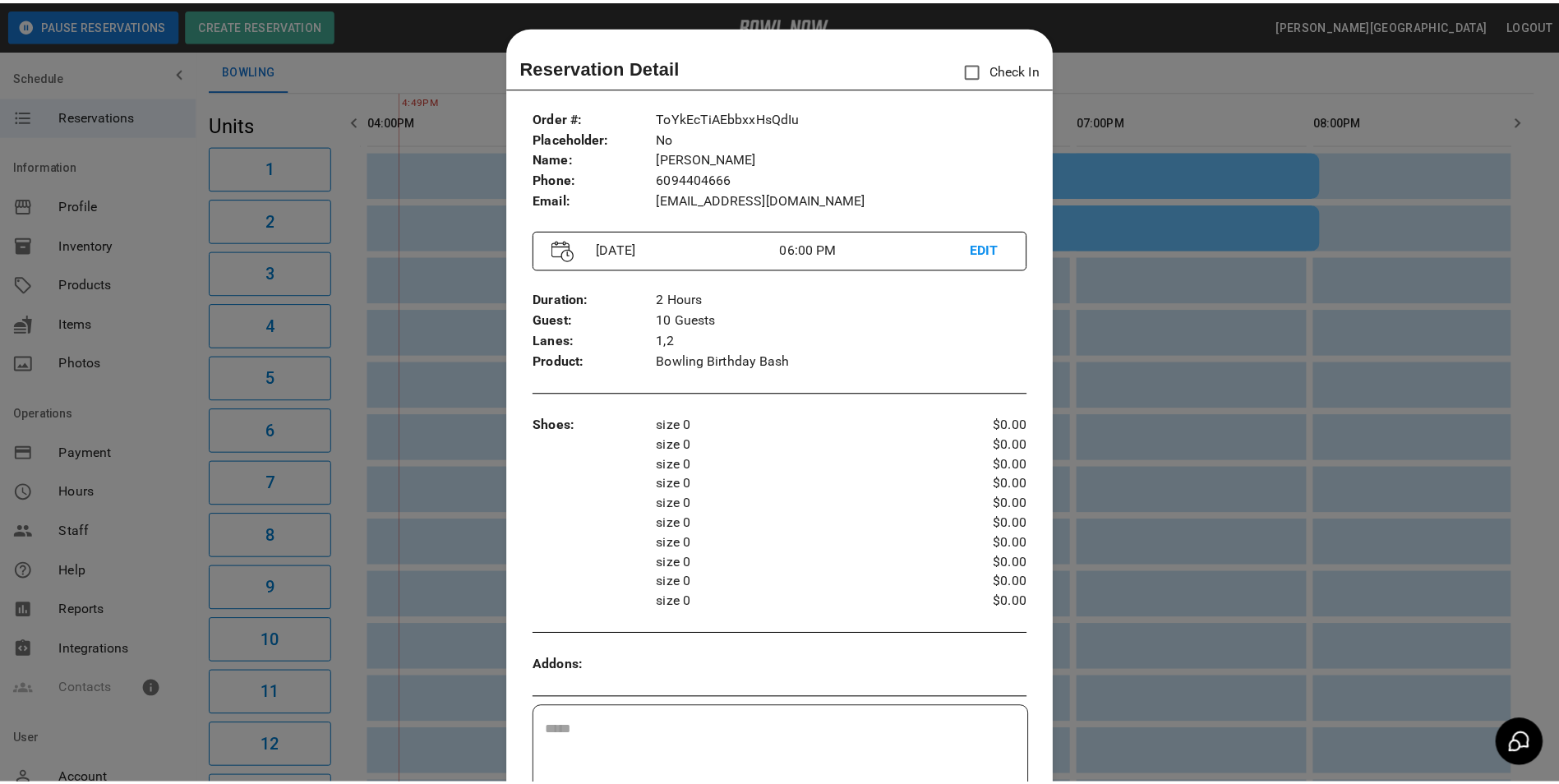
scroll to position [26, 0]
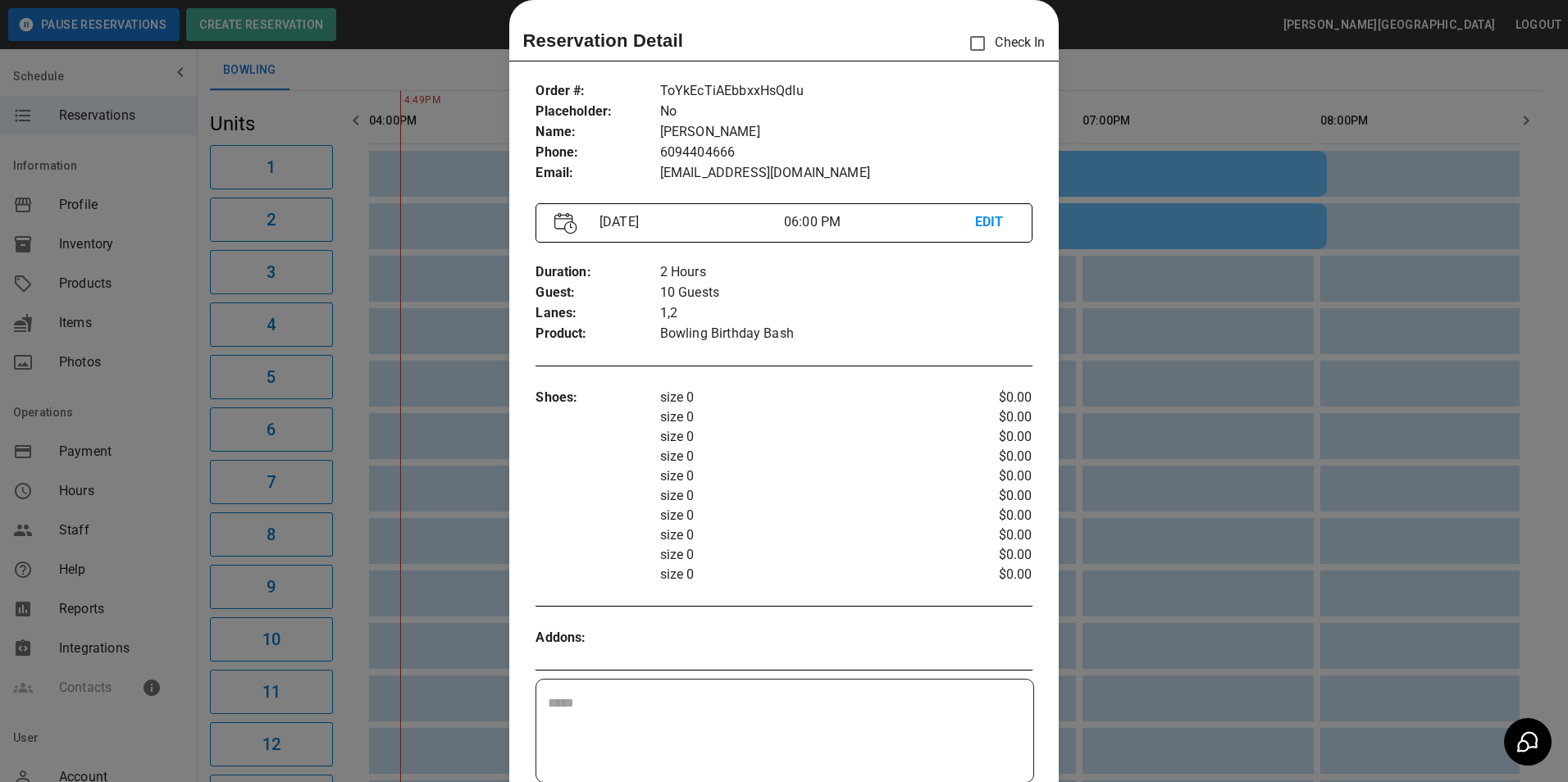
click at [1312, 230] on div at bounding box center [784, 391] width 1568 height 782
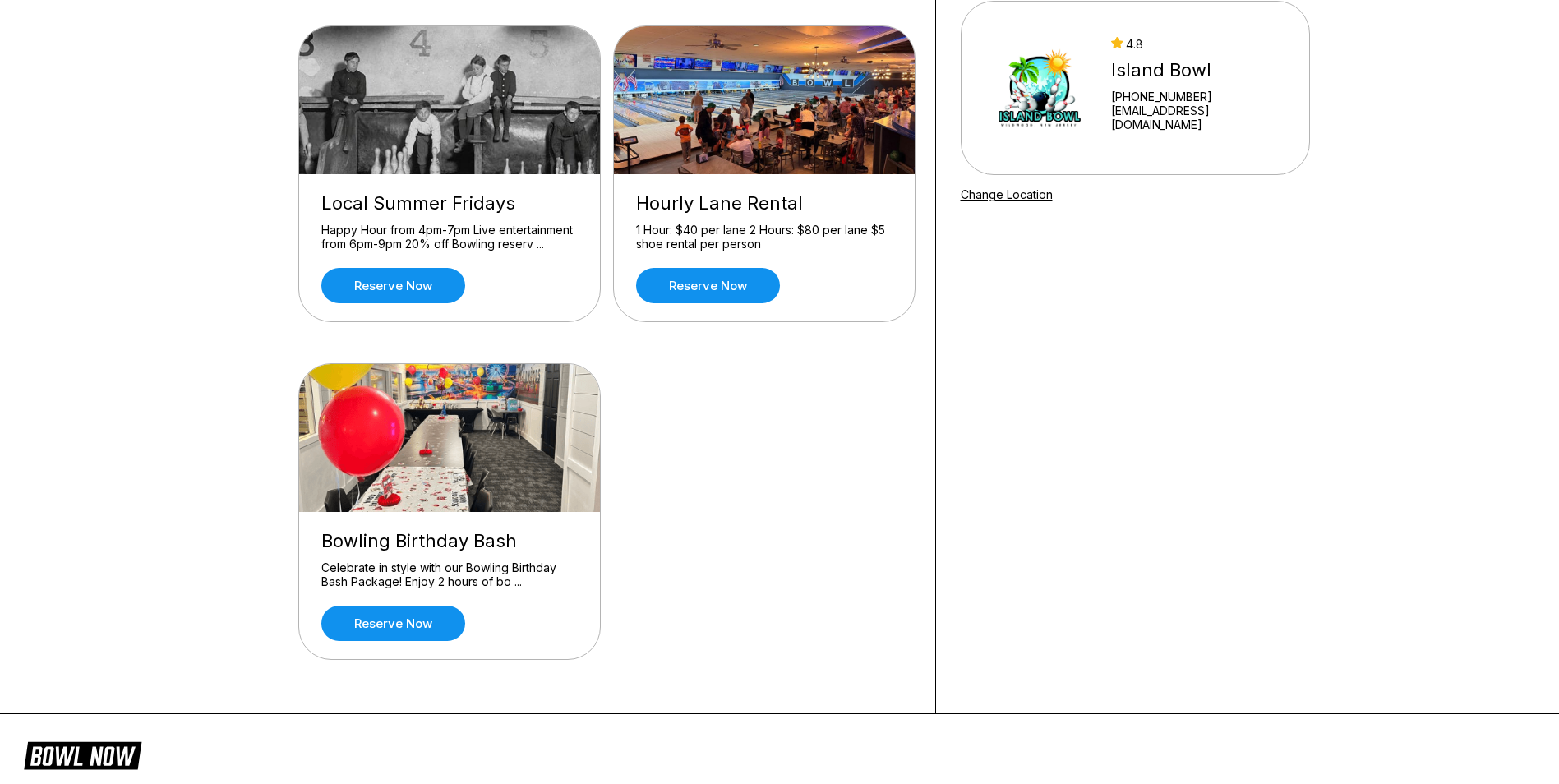
scroll to position [165, 0]
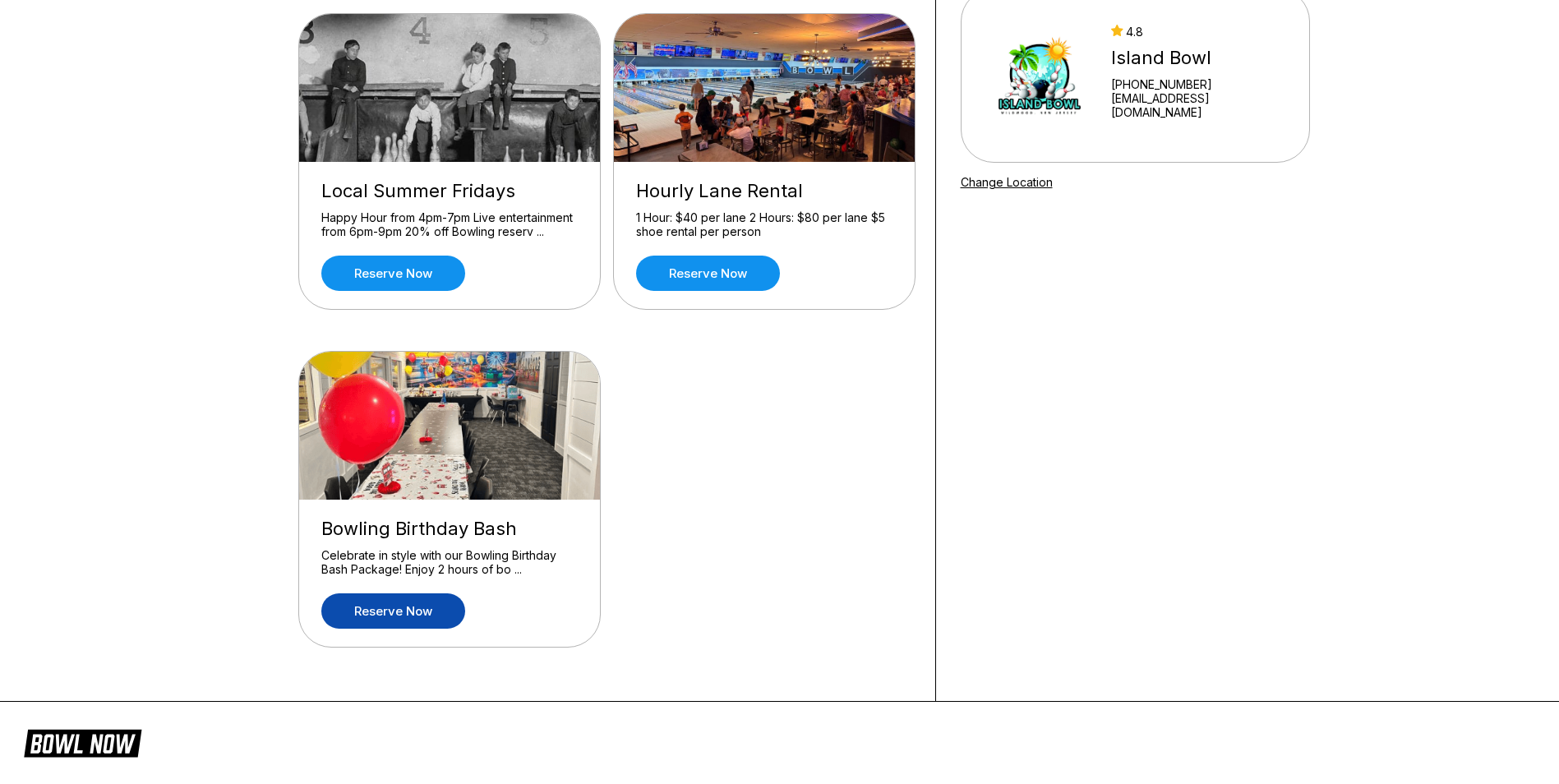
click at [400, 603] on link "Reserve now" at bounding box center [393, 611] width 144 height 36
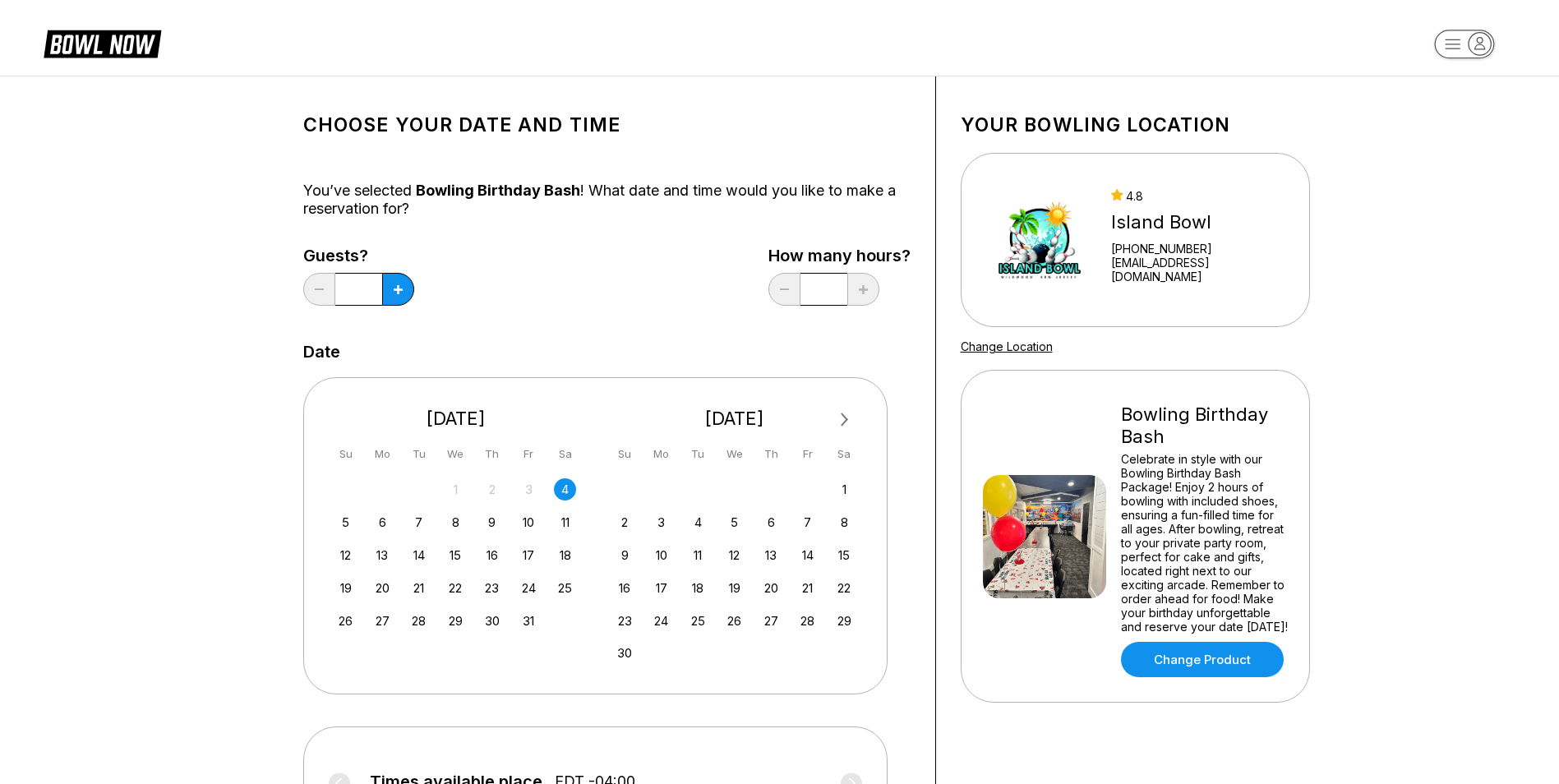
click at [1057, 436] on div "Bowling Birthday Bash Celebrate in style with our Bowling Birthday Bash Package…" at bounding box center [1135, 535] width 305 height 282
click at [666, 554] on div "10" at bounding box center [661, 555] width 23 height 23
